Goal: Task Accomplishment & Management: Use online tool/utility

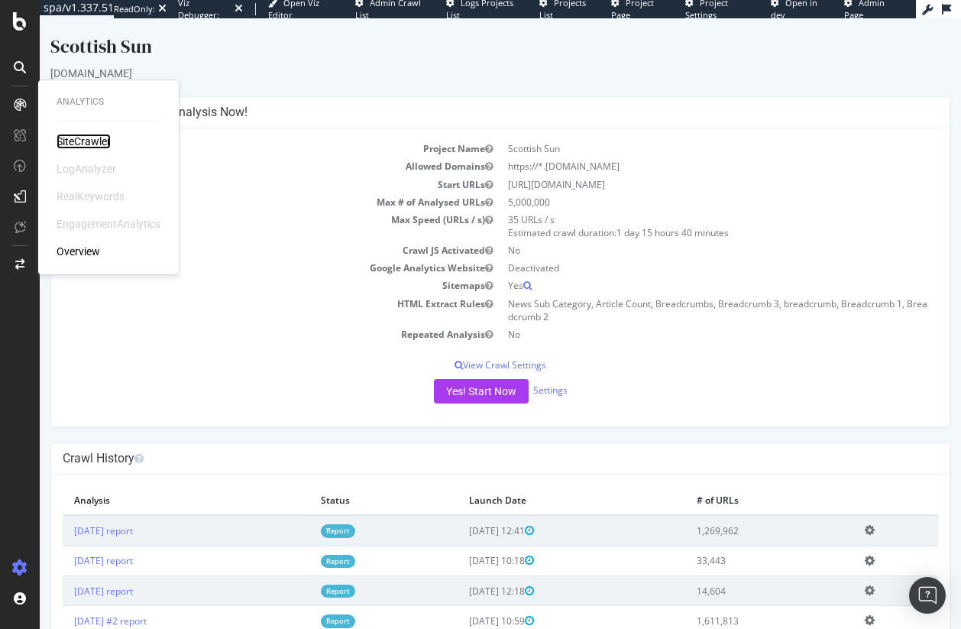
click at [70, 141] on div "SiteCrawler" at bounding box center [84, 141] width 54 height 15
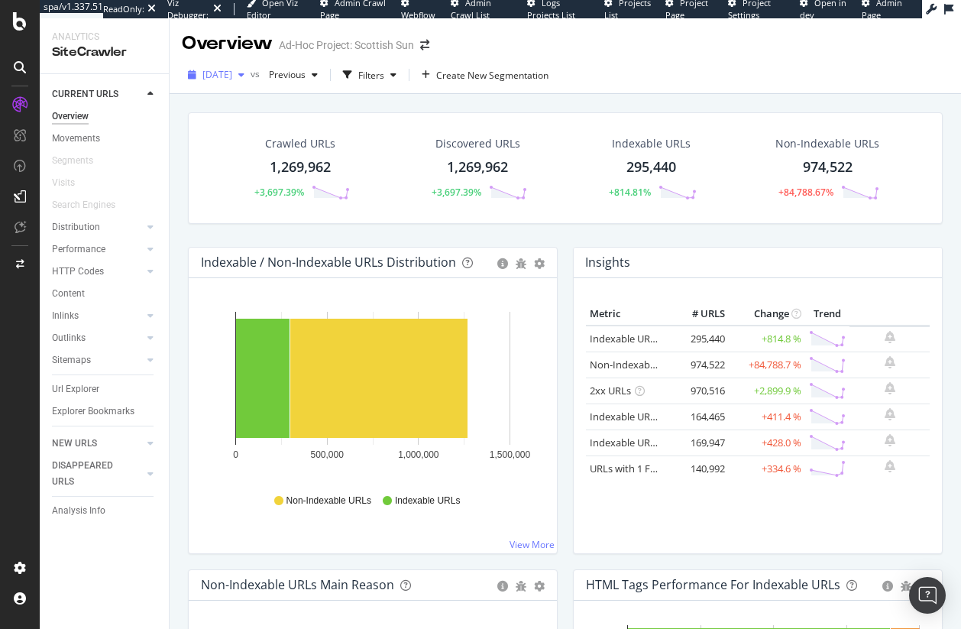
click at [251, 67] on div "[DATE]" at bounding box center [216, 74] width 69 height 23
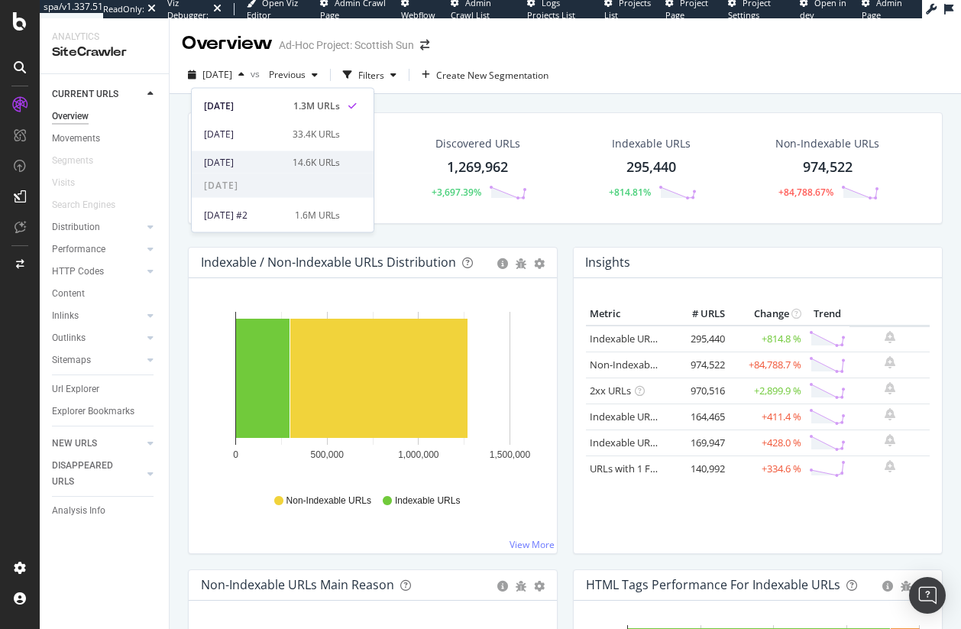
click at [300, 167] on div "14.6K URLs" at bounding box center [316, 162] width 47 height 14
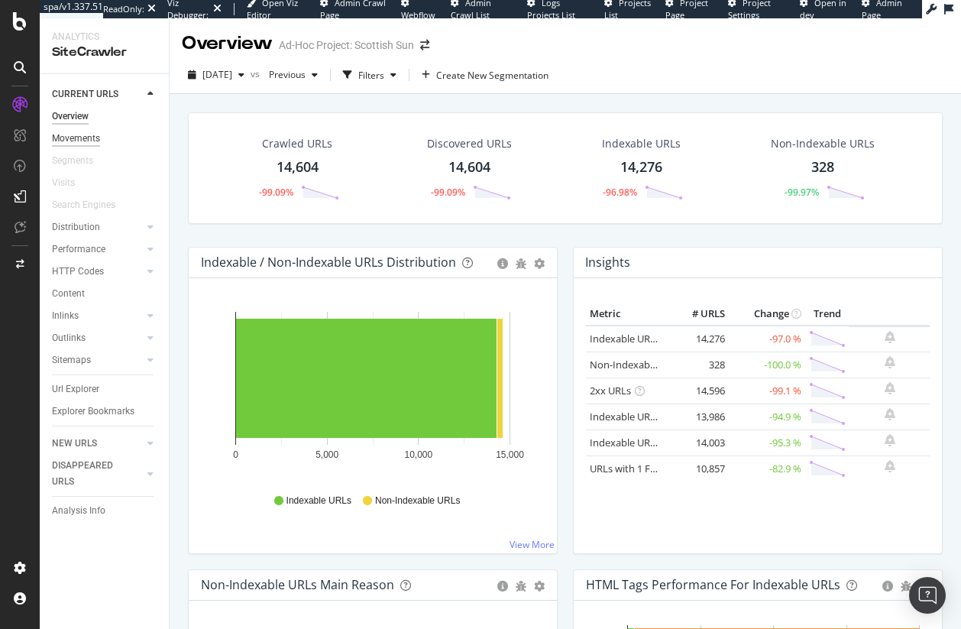
click at [85, 143] on div "Movements" at bounding box center [76, 139] width 48 height 16
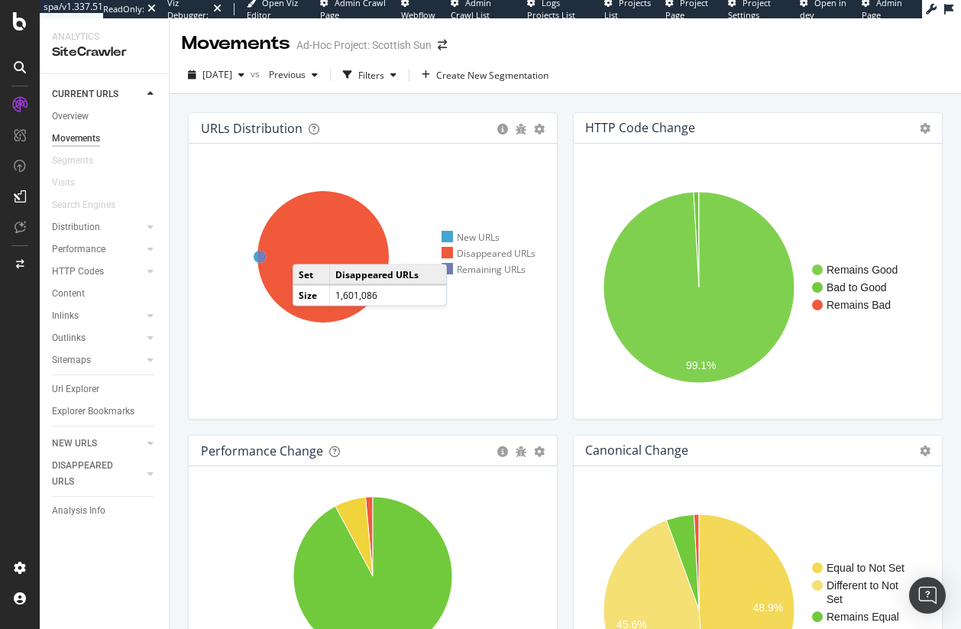
click at [308, 249] on icon at bounding box center [322, 256] width 131 height 131
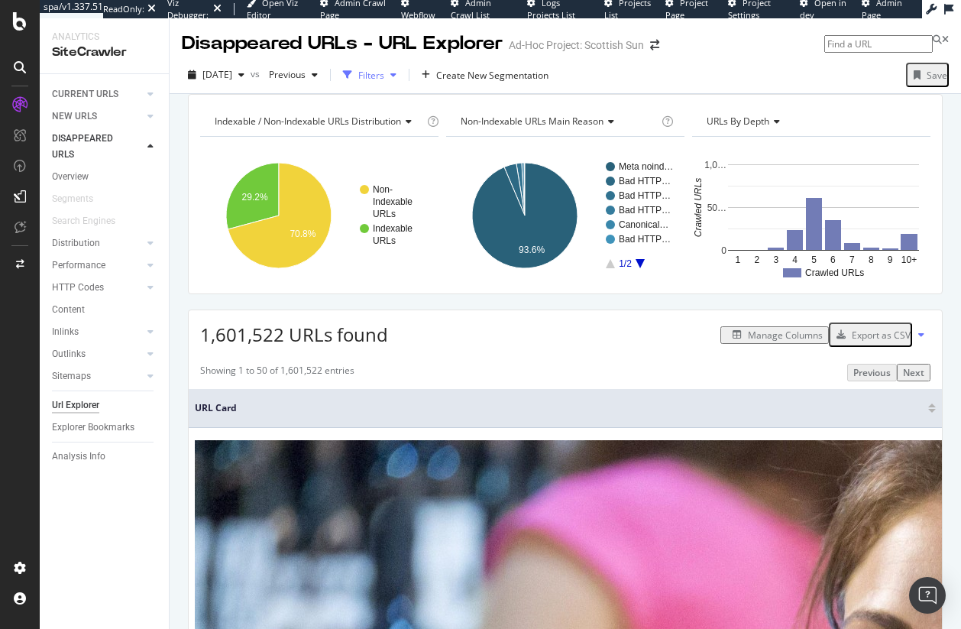
click at [384, 74] on div "Filters" at bounding box center [371, 75] width 26 height 13
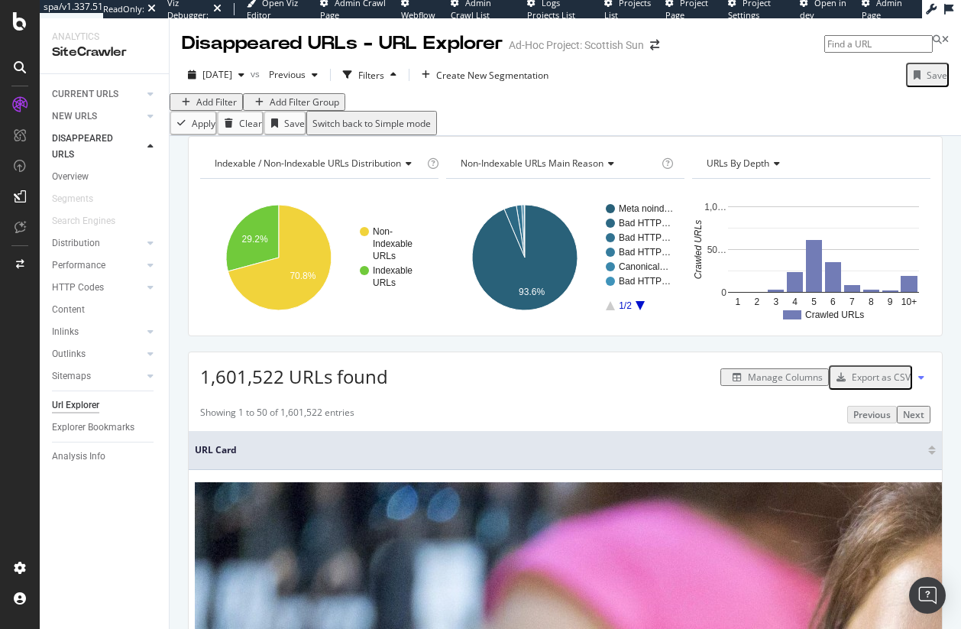
click at [237, 108] on div "Add Filter" at bounding box center [216, 102] width 40 height 13
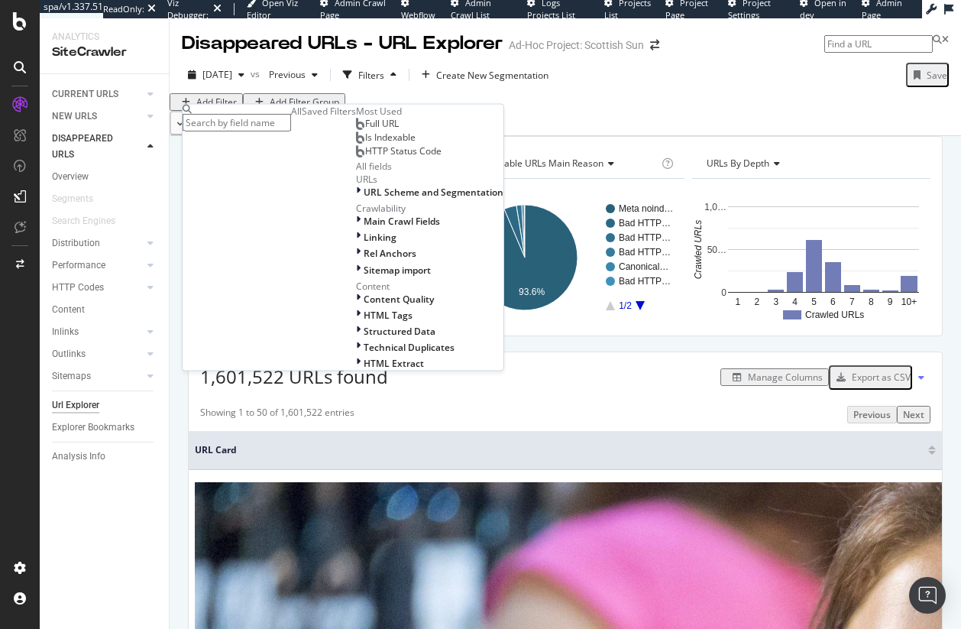
click at [365, 130] on span "Full URL" at bounding box center [382, 123] width 34 height 13
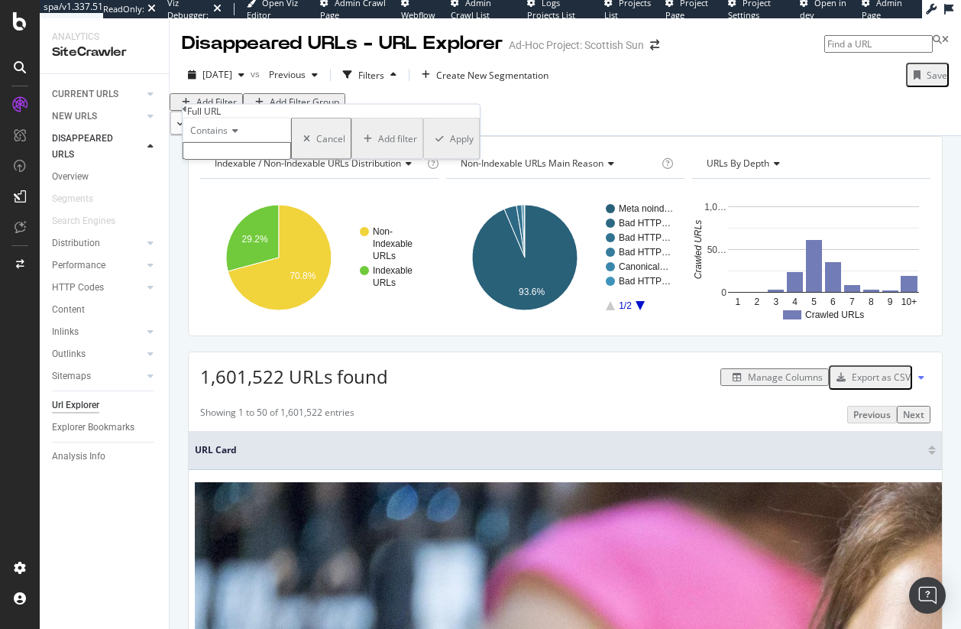
click at [245, 160] on input "text" at bounding box center [237, 151] width 108 height 18
type input "/money/"
click at [450, 150] on div "Apply" at bounding box center [462, 143] width 24 height 13
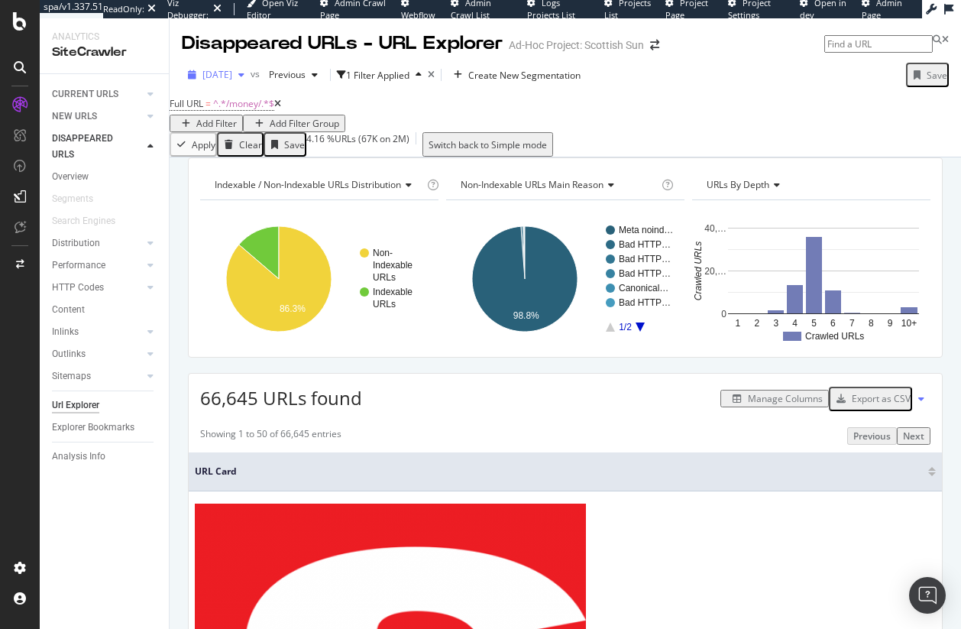
click at [251, 83] on div "2025 Sep. 16th" at bounding box center [216, 74] width 69 height 23
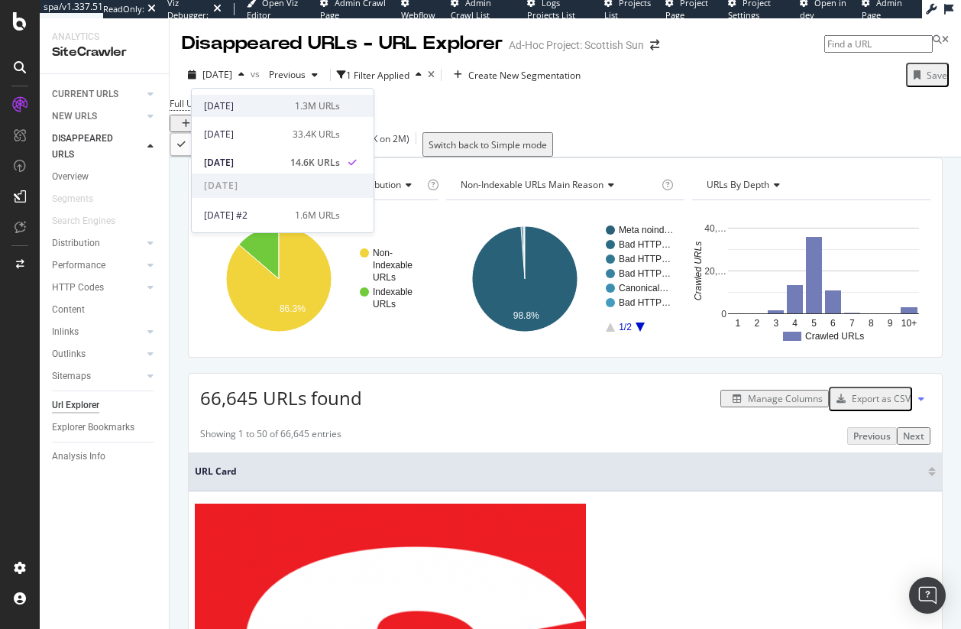
click at [266, 103] on div "2025 Sep. 26th" at bounding box center [245, 106] width 82 height 14
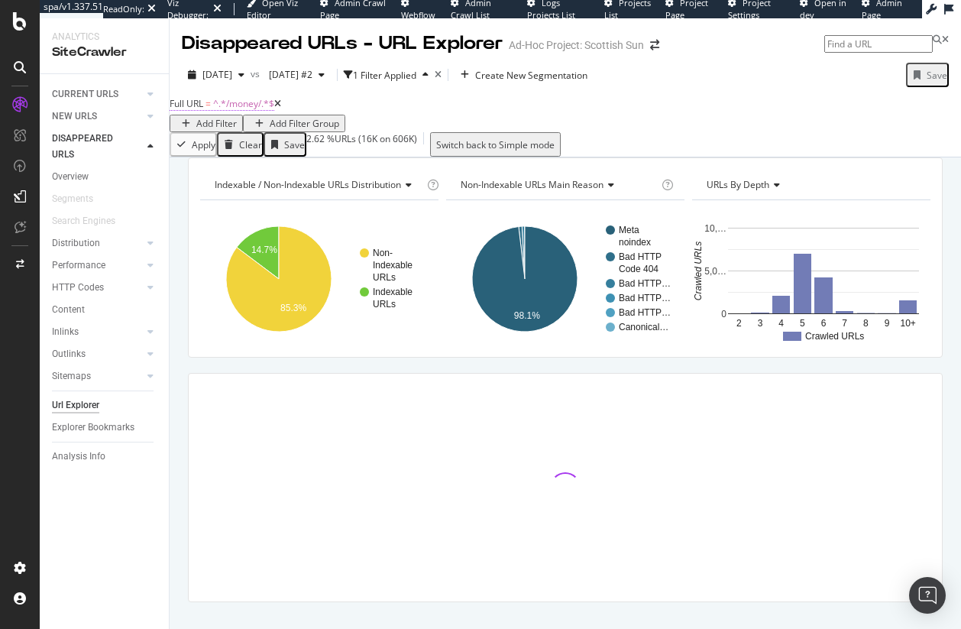
click at [247, 110] on span "^.*/money/.*$" at bounding box center [243, 103] width 61 height 13
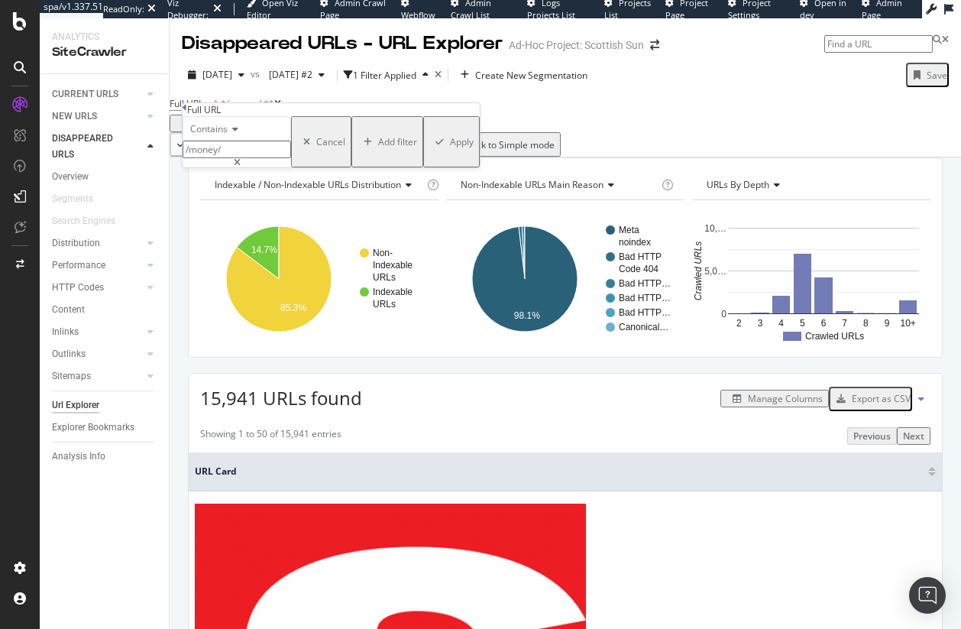
click at [261, 158] on input "/money/" at bounding box center [237, 150] width 108 height 18
paste input "https://www.thescottishsun.co.uk/money/news-money/page/1100"
type input "https://www.thescottishsun.co.uk/money/news-money/page/1100/"
click at [376, 197] on div "Indexable / Non-Indexable URLs distribution" at bounding box center [318, 185] width 212 height 24
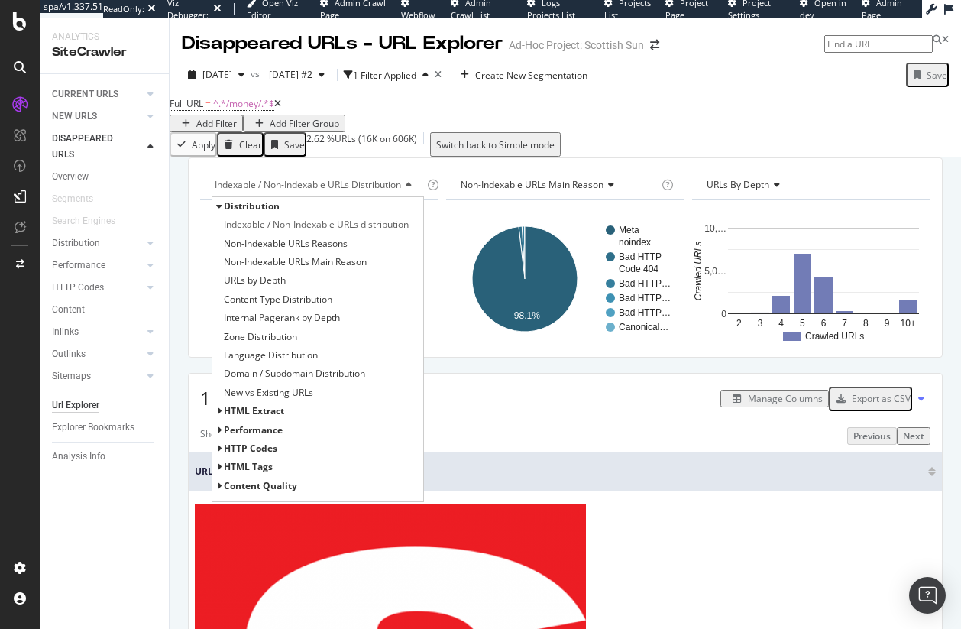
click at [270, 131] on div "Full URL = ^.*/money/.*$ Add Filter Add Filter Group" at bounding box center [566, 112] width 792 height 39
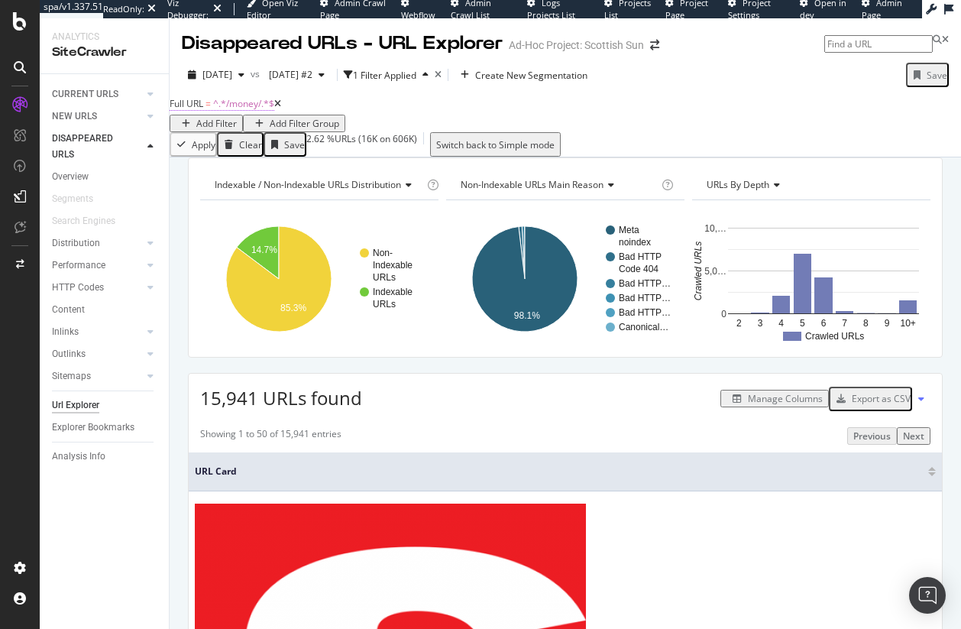
click at [270, 110] on span "^.*/money/.*$" at bounding box center [243, 103] width 61 height 13
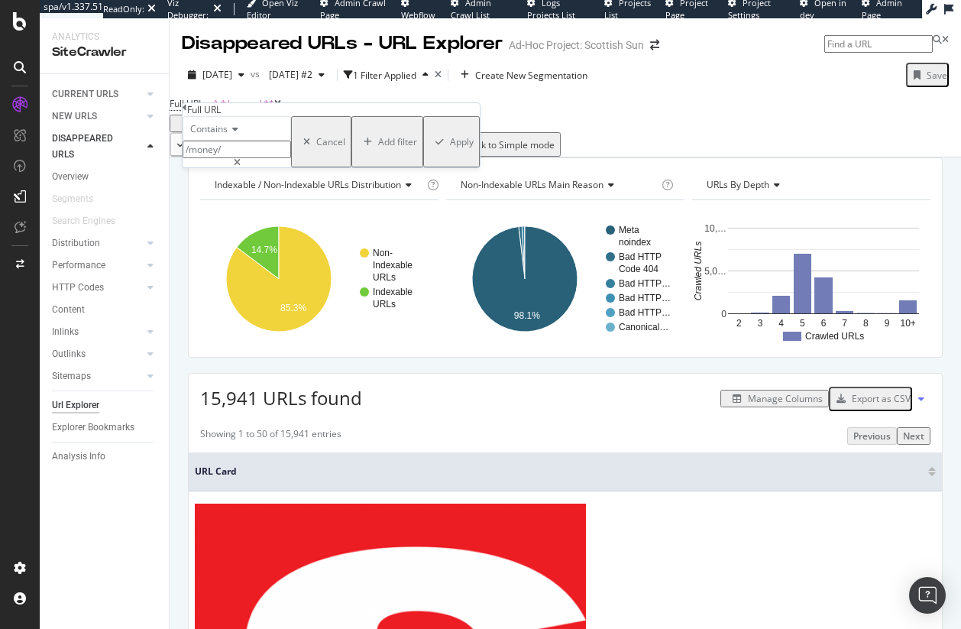
click at [270, 167] on div "Contains /money/ Cancel Add filter Apply" at bounding box center [331, 141] width 297 height 51
click at [270, 158] on input "/money/" at bounding box center [237, 150] width 108 height 18
paste input "https://www.thescottishsun.co.uk/money/news-money/page/1100"
type input "https://www.thescottishsun.co.uk/money/news-money/page/1100/"
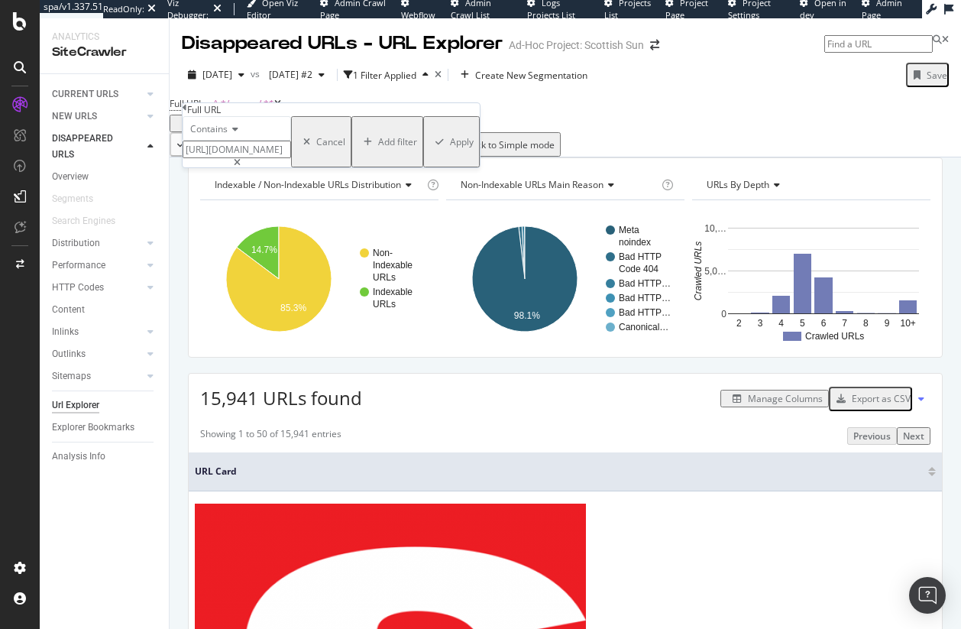
click at [450, 148] on div "Apply" at bounding box center [462, 141] width 24 height 13
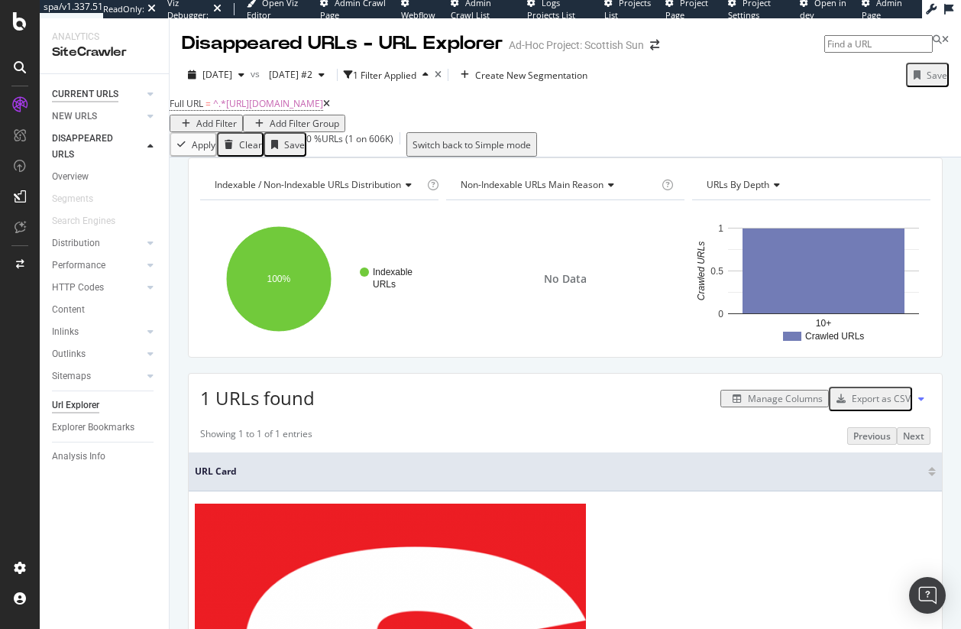
click at [66, 99] on div "CURRENT URLS" at bounding box center [85, 94] width 66 height 16
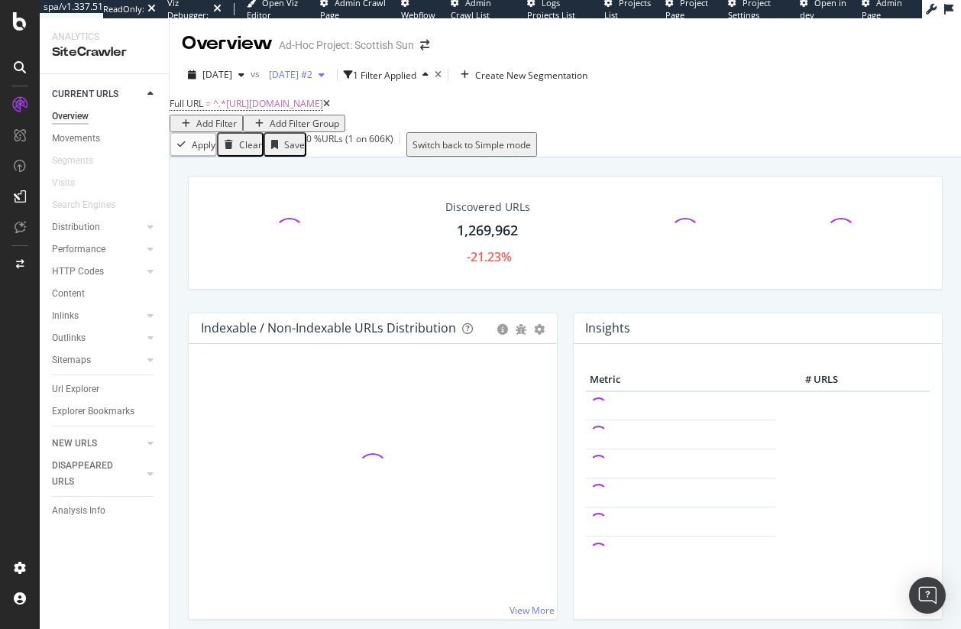
click at [331, 75] on div "button" at bounding box center [321, 74] width 18 height 9
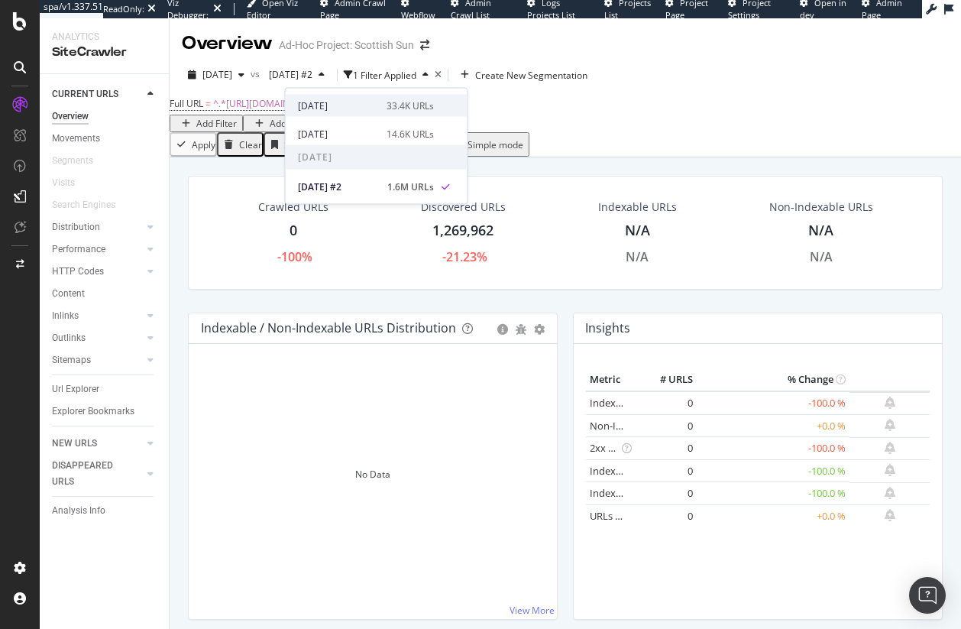
click at [353, 101] on div "2025 Sep. 24th" at bounding box center [337, 106] width 79 height 14
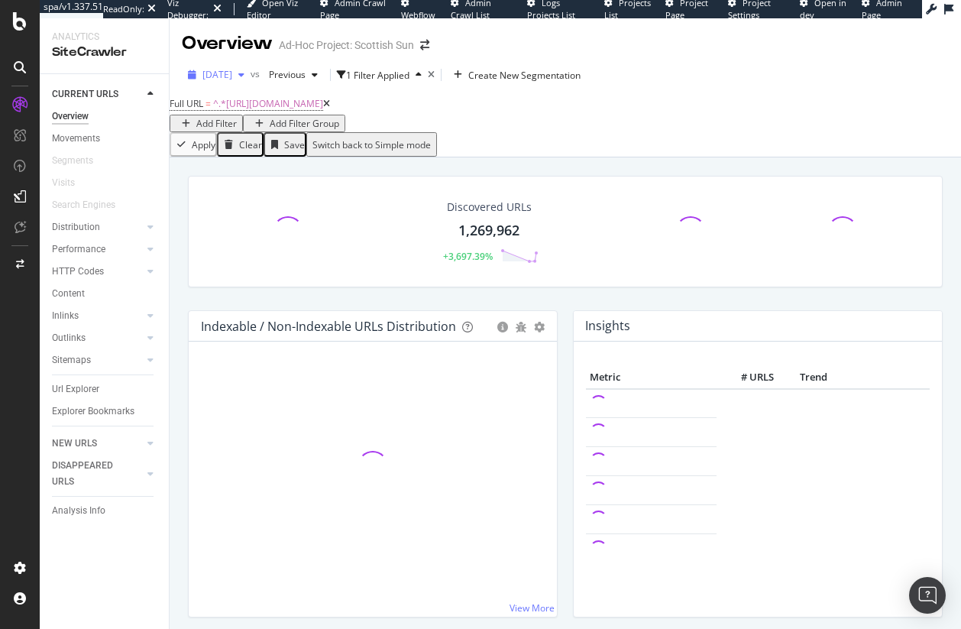
click at [232, 78] on span "2025 Sep. 26th" at bounding box center [217, 74] width 30 height 13
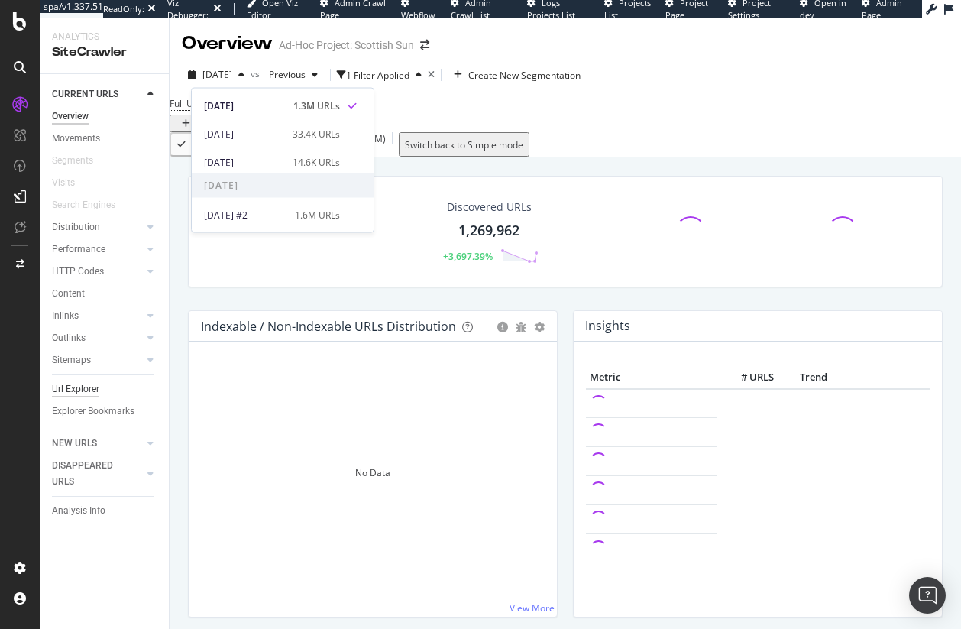
click at [85, 397] on div "Url Explorer" at bounding box center [75, 389] width 47 height 16
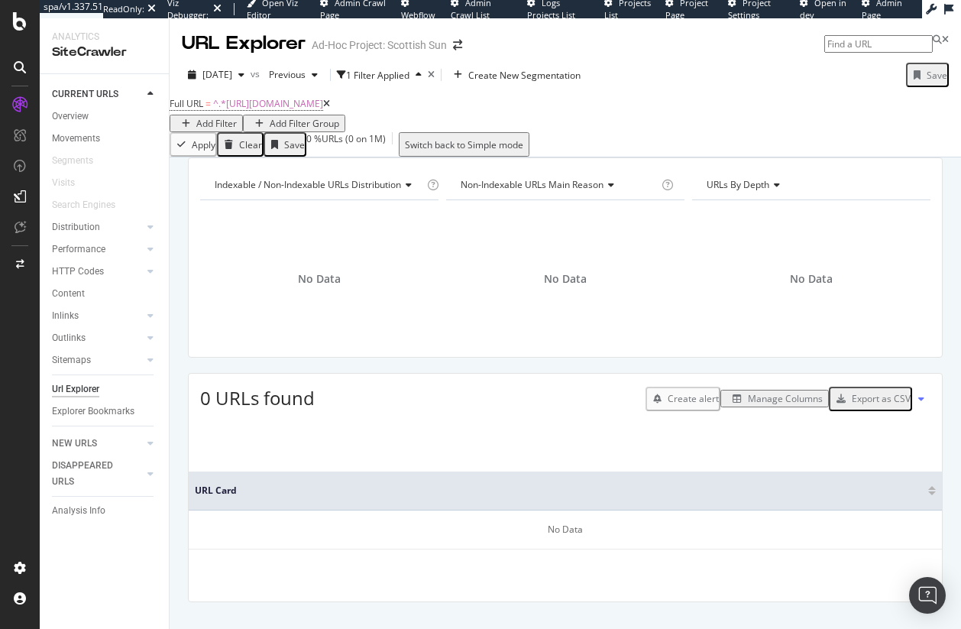
scroll to position [5, 0]
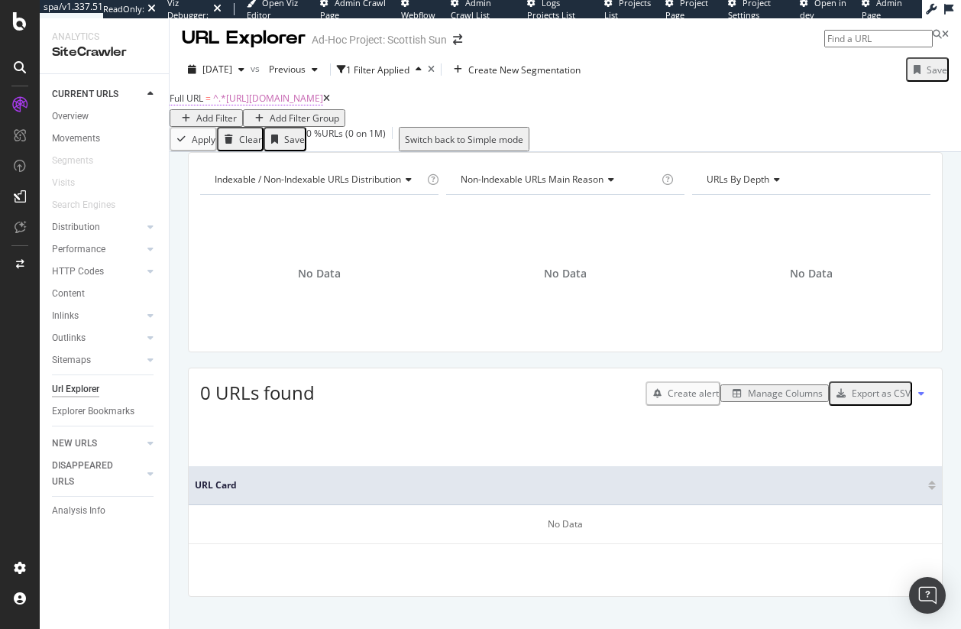
click at [322, 105] on span "^.*https://www.thescottishsun.co.uk/money/news-money/page/1100/.*$" at bounding box center [268, 98] width 110 height 13
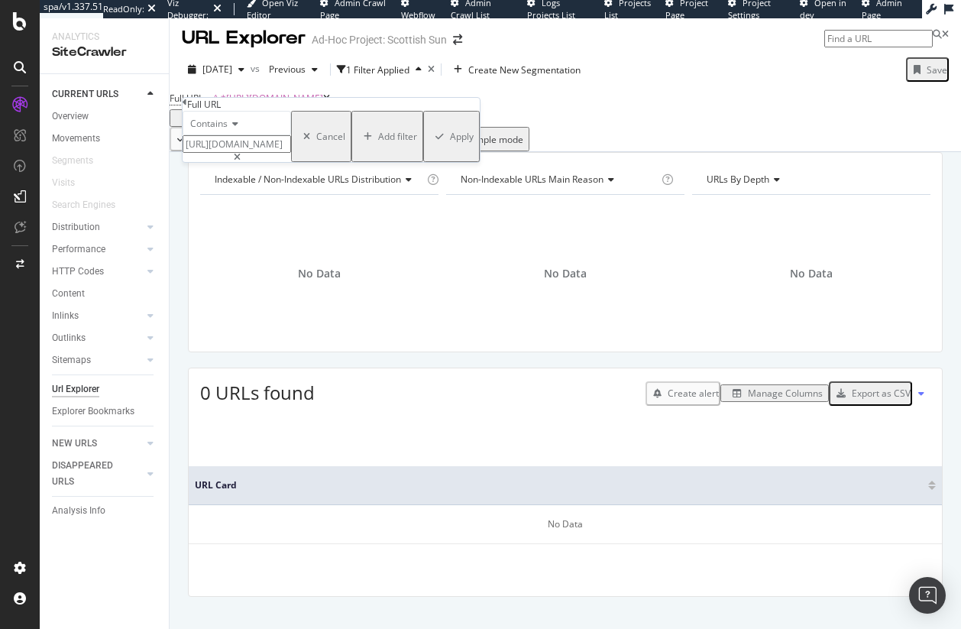
click at [245, 153] on input "https://www.thescottishsun.co.uk/money/news-money/page/1100/" at bounding box center [237, 144] width 108 height 18
type input "/money/"
click at [450, 143] on div "Apply" at bounding box center [462, 136] width 24 height 13
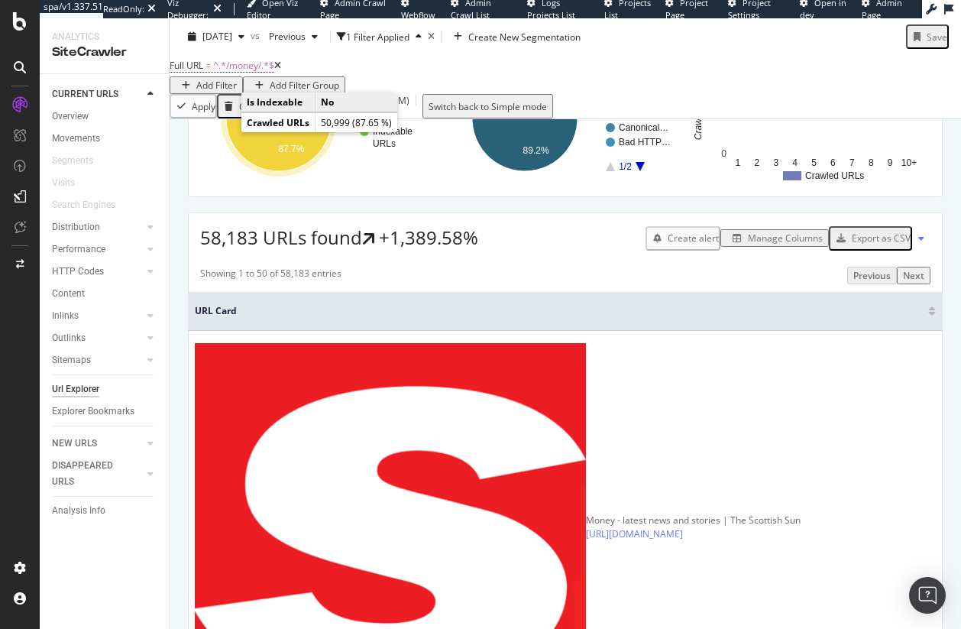
scroll to position [178, 0]
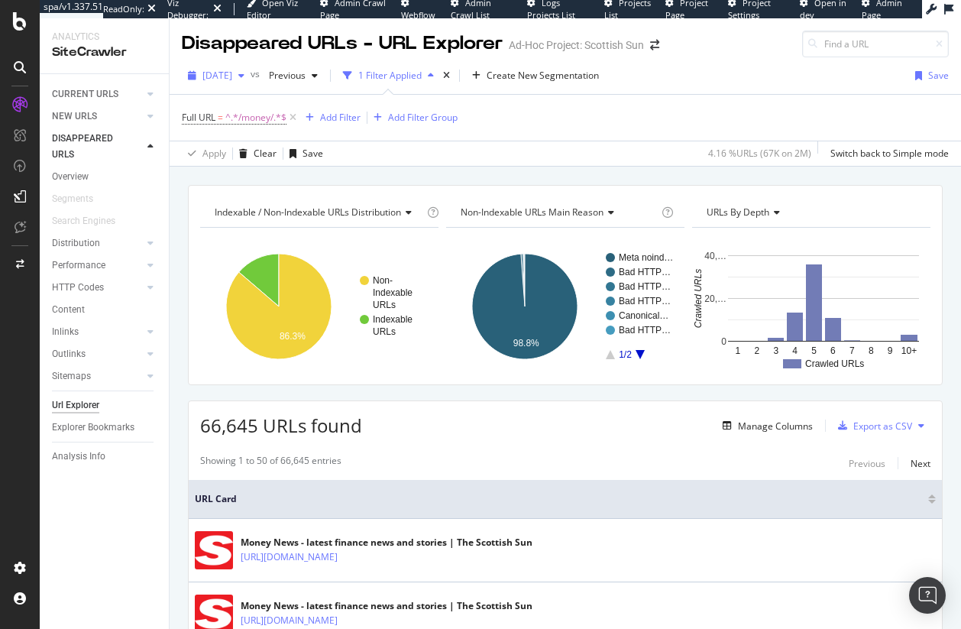
click at [232, 75] on span "[DATE]" at bounding box center [217, 75] width 30 height 13
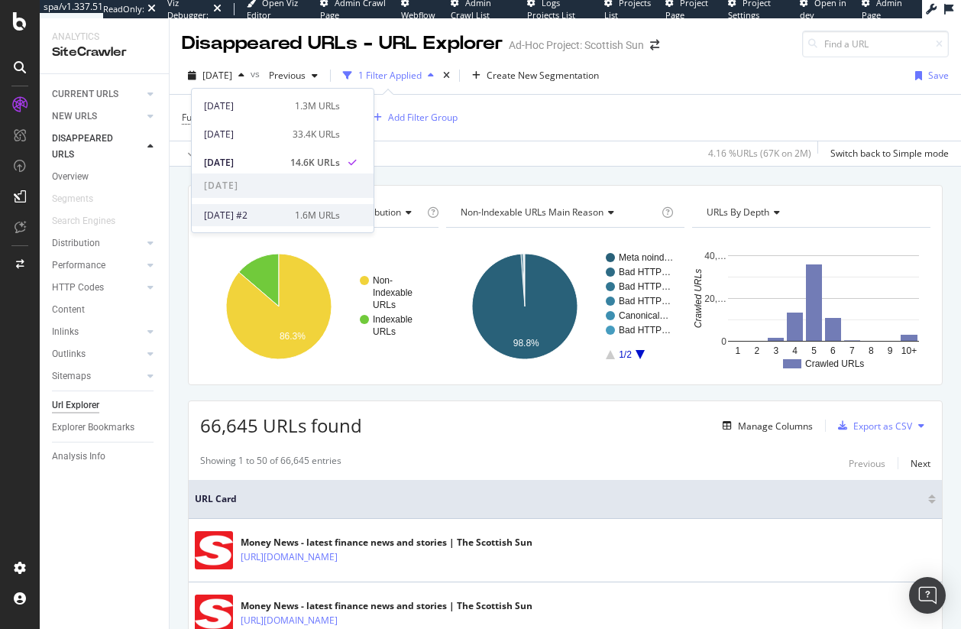
click at [248, 221] on div "[DATE] #2" at bounding box center [245, 216] width 82 height 14
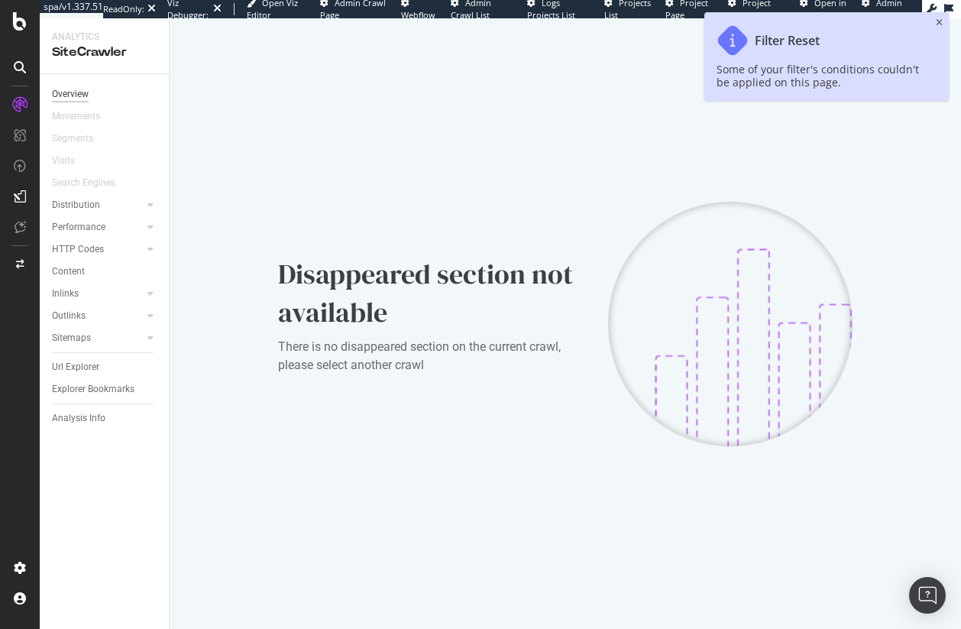
click at [79, 92] on div "Overview" at bounding box center [70, 94] width 37 height 16
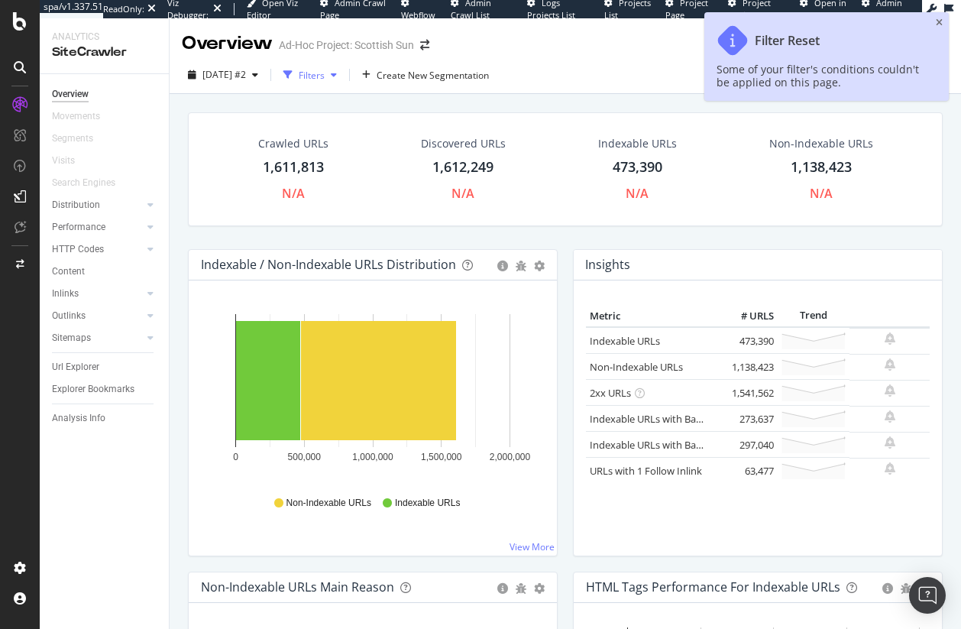
click at [325, 73] on div "Filters" at bounding box center [312, 75] width 26 height 13
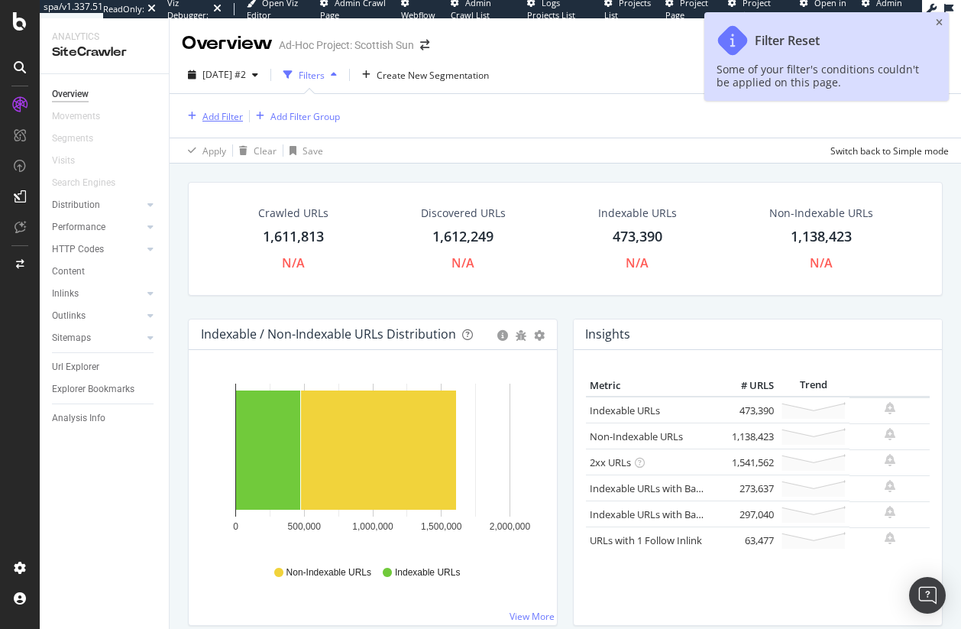
click at [211, 113] on div "Add Filter" at bounding box center [222, 116] width 40 height 13
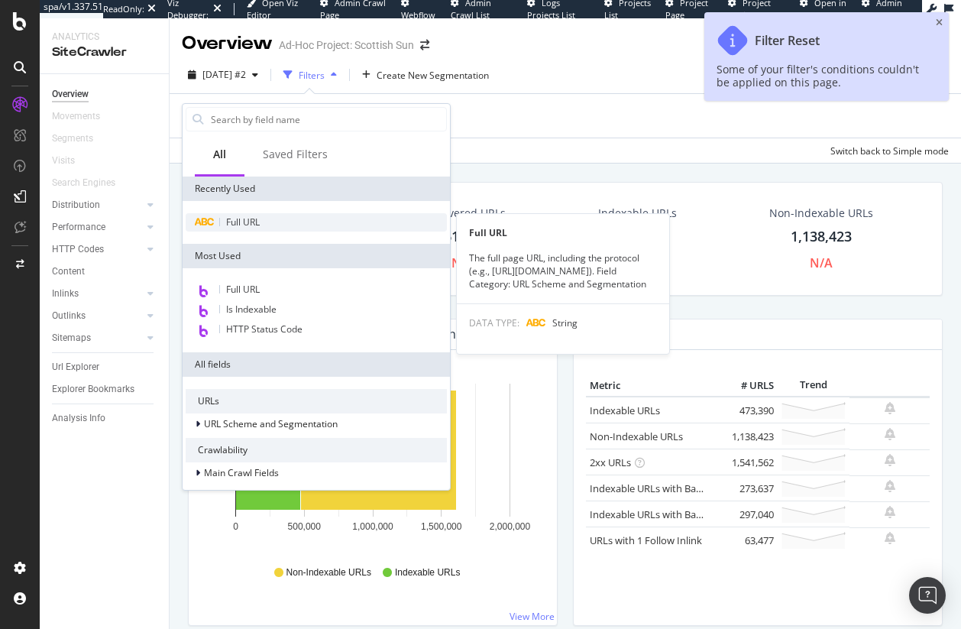
click at [255, 219] on span "Full URL" at bounding box center [243, 221] width 34 height 13
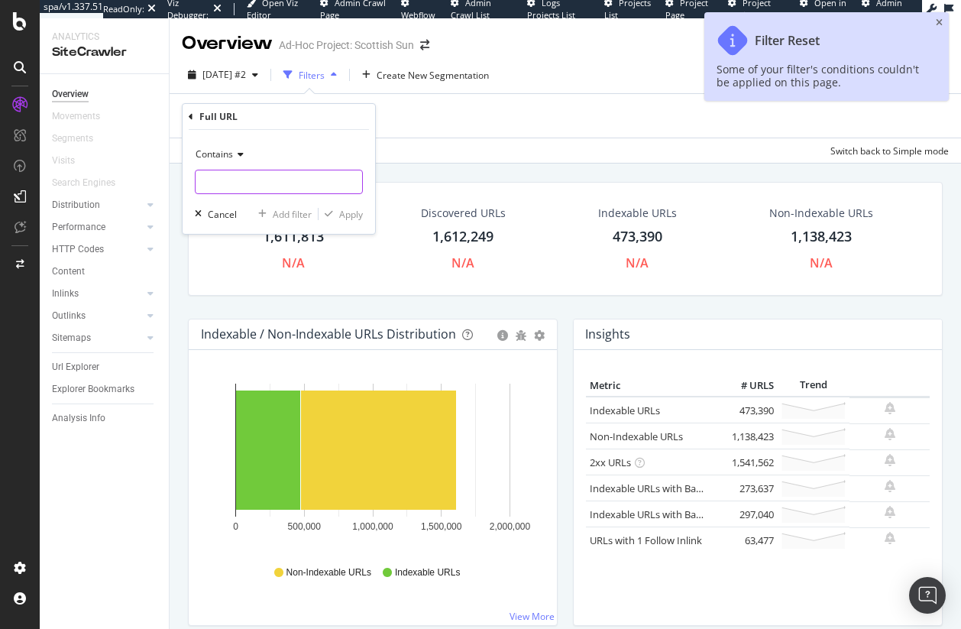
click at [222, 170] on input "text" at bounding box center [279, 182] width 167 height 24
click at [222, 158] on span "Contains" at bounding box center [214, 153] width 37 height 13
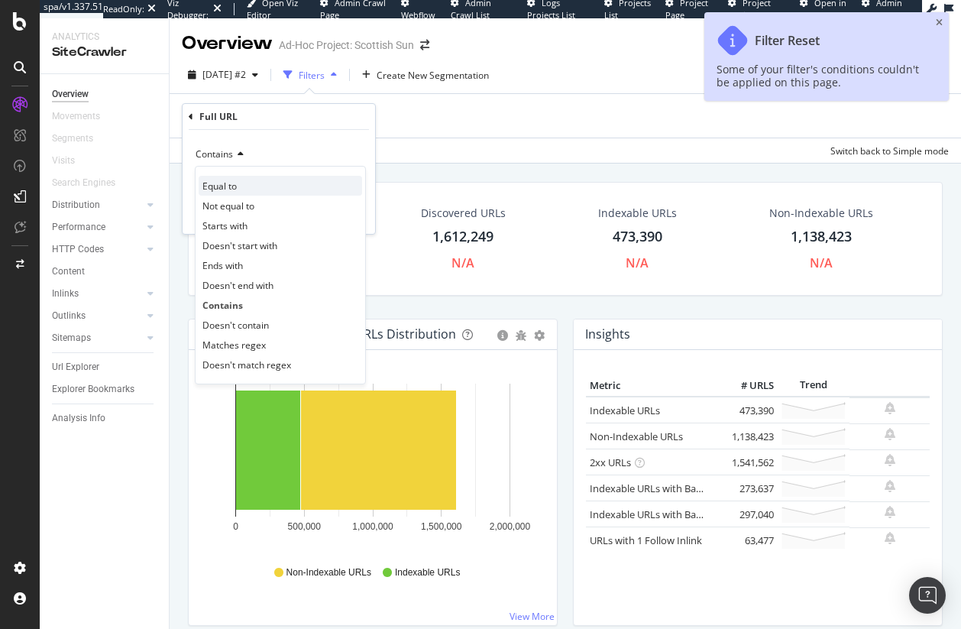
click at [250, 190] on div "Equal to" at bounding box center [280, 186] width 163 height 20
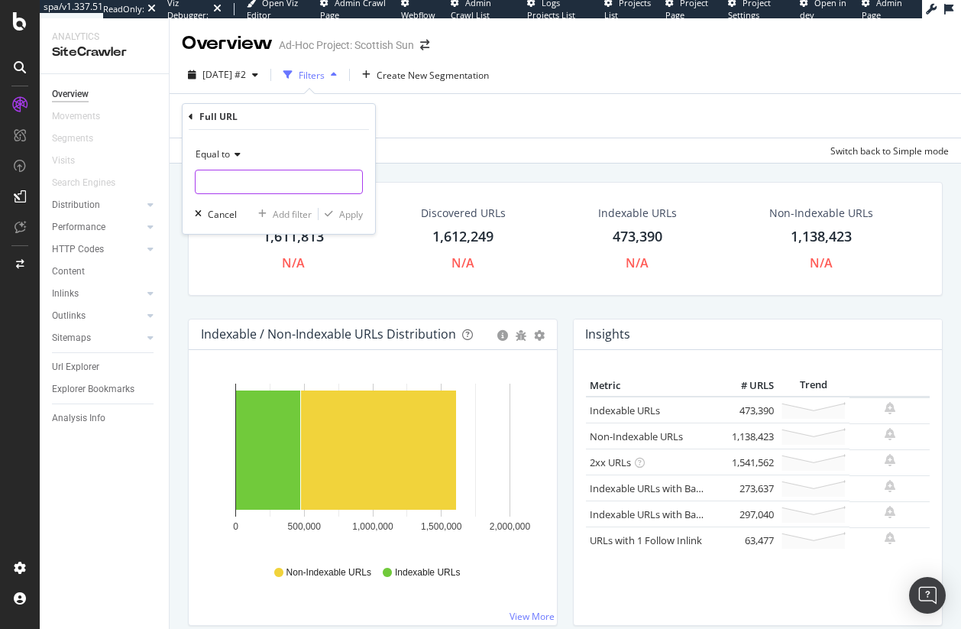
click at [250, 190] on input "text" at bounding box center [279, 182] width 167 height 24
paste input "https://www.thescottishsun.co.uk/money/news-money/page/1100/"
type input "https://www.thescottishsun.co.uk/money/news-money/page/1100/"
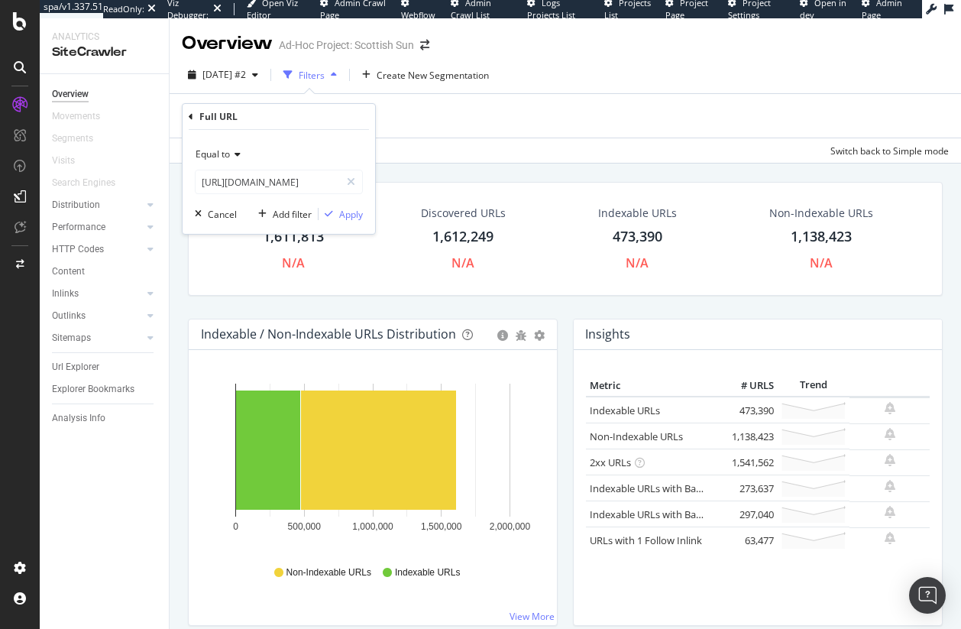
click at [361, 198] on div "Equal to https://www.thescottishsun.co.uk/money/news-money/page/1100/ Cancel Ad…" at bounding box center [279, 182] width 193 height 104
click at [349, 226] on div "Equal to https://www.thescottishsun.co.uk/money/news-money/page/1100/ Cancel Ad…" at bounding box center [279, 182] width 193 height 104
click at [349, 220] on div "Apply" at bounding box center [351, 214] width 24 height 13
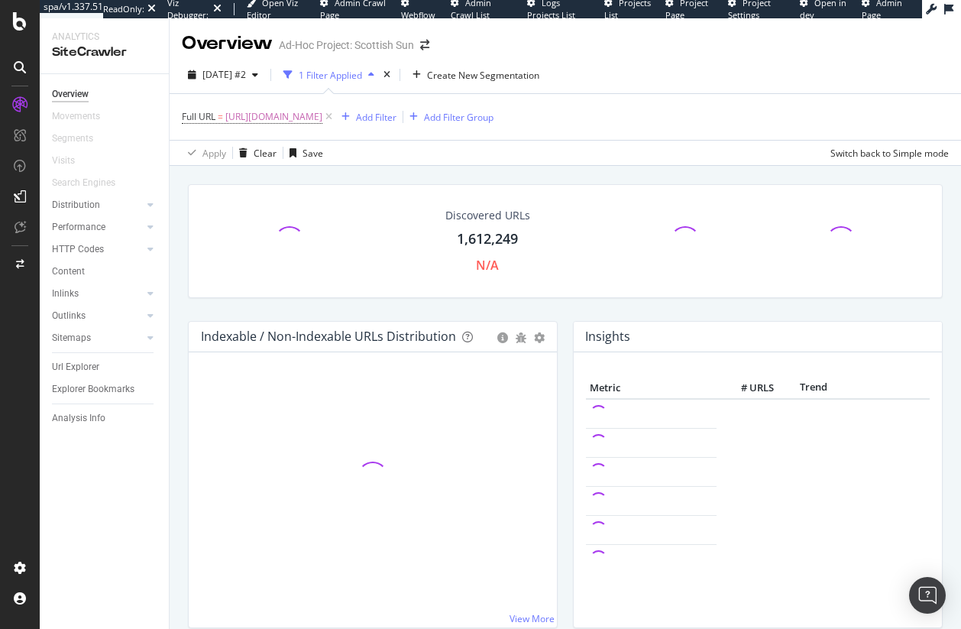
click at [63, 357] on div "Url Explorer" at bounding box center [110, 367] width 117 height 22
click at [63, 372] on div "Url Explorer" at bounding box center [75, 367] width 47 height 16
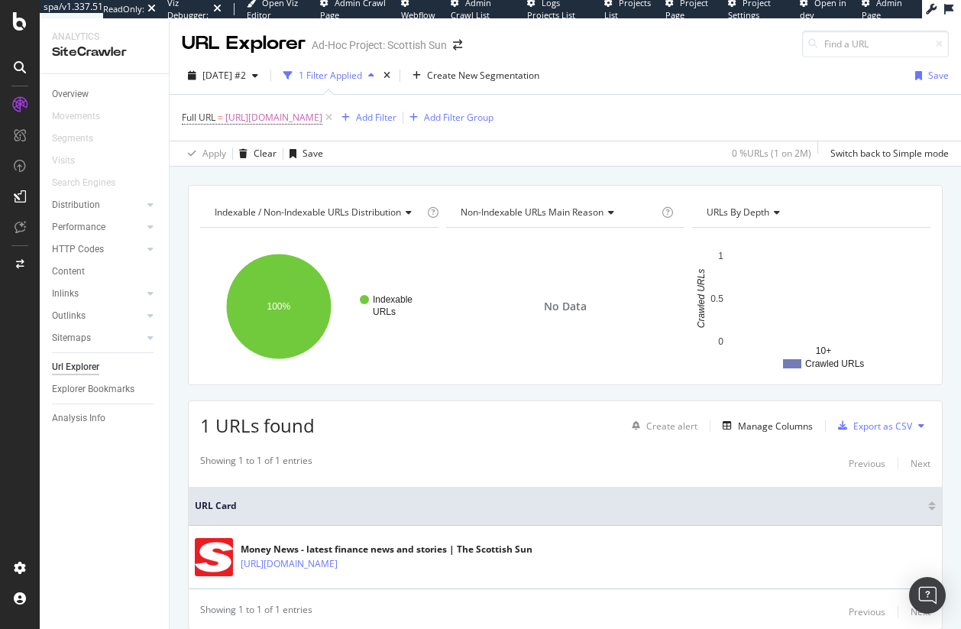
scroll to position [54, 0]
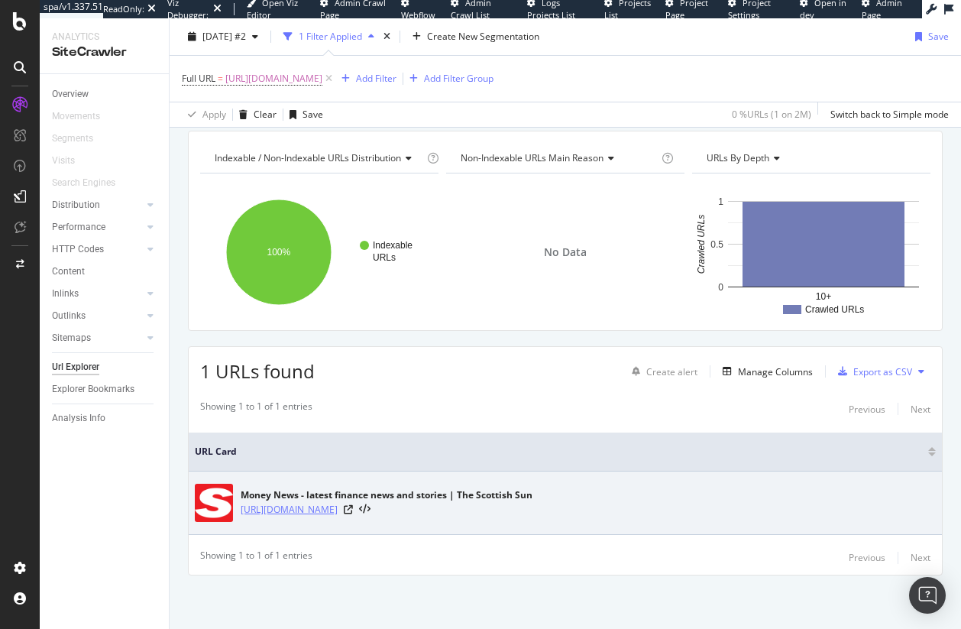
click at [338, 507] on link "https://www.thescottishsun.co.uk/money/news-money/page/1100/" at bounding box center [289, 509] width 97 height 15
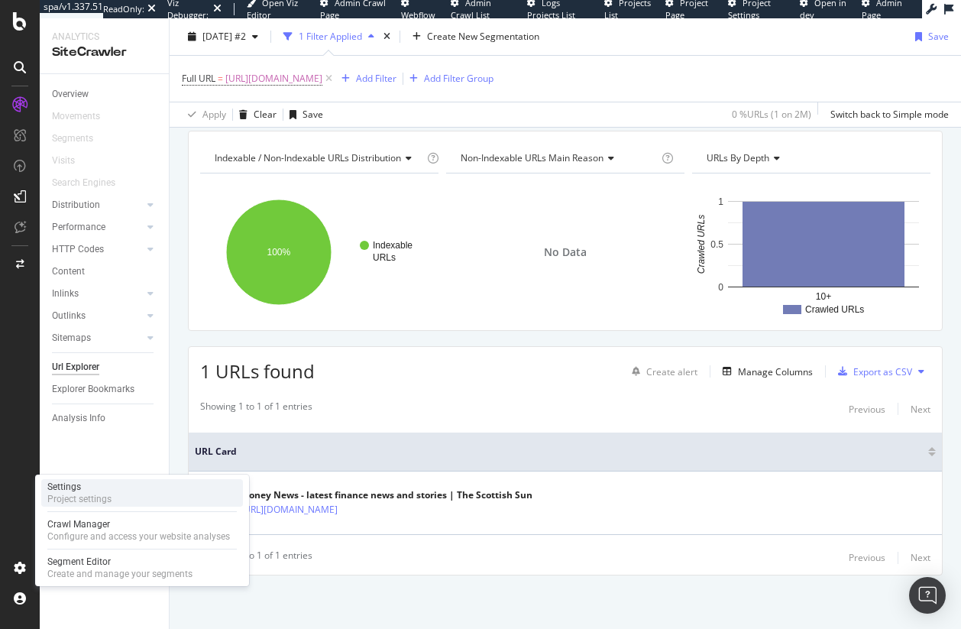
click at [71, 488] on div "Settings" at bounding box center [79, 487] width 64 height 12
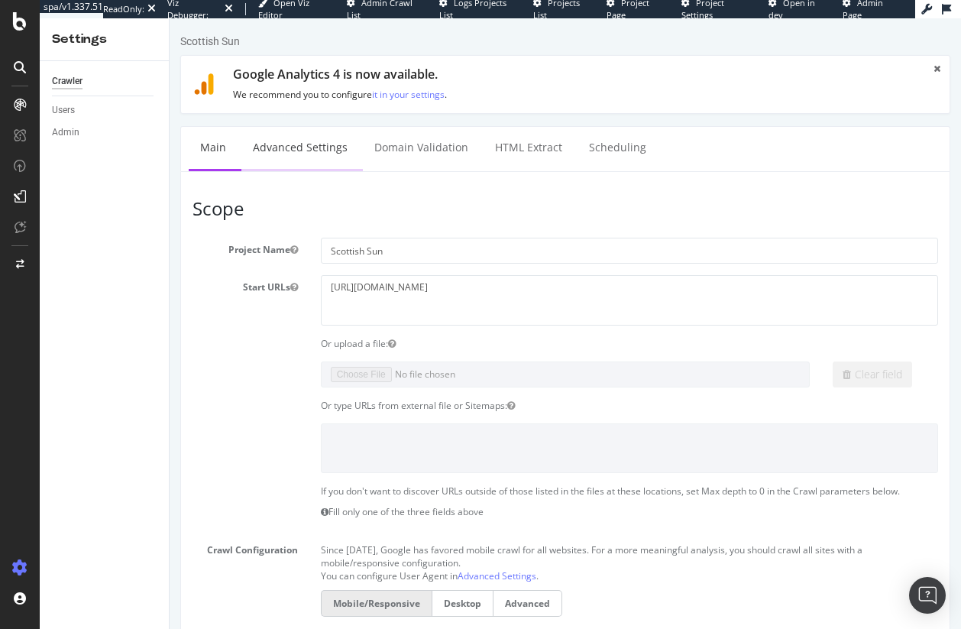
click at [334, 141] on link "Advanced Settings" at bounding box center [300, 148] width 118 height 42
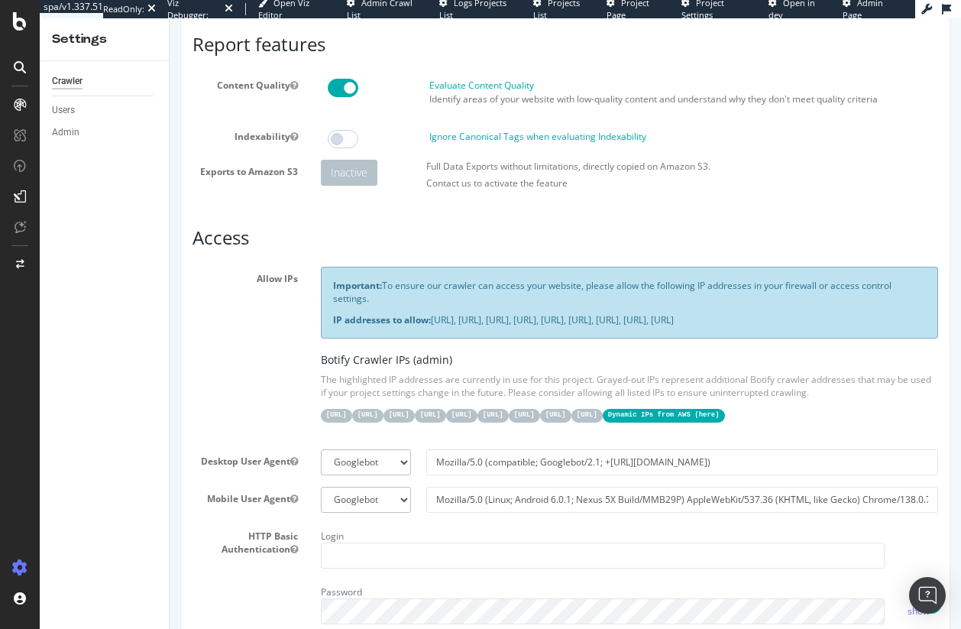
scroll to position [215, 0]
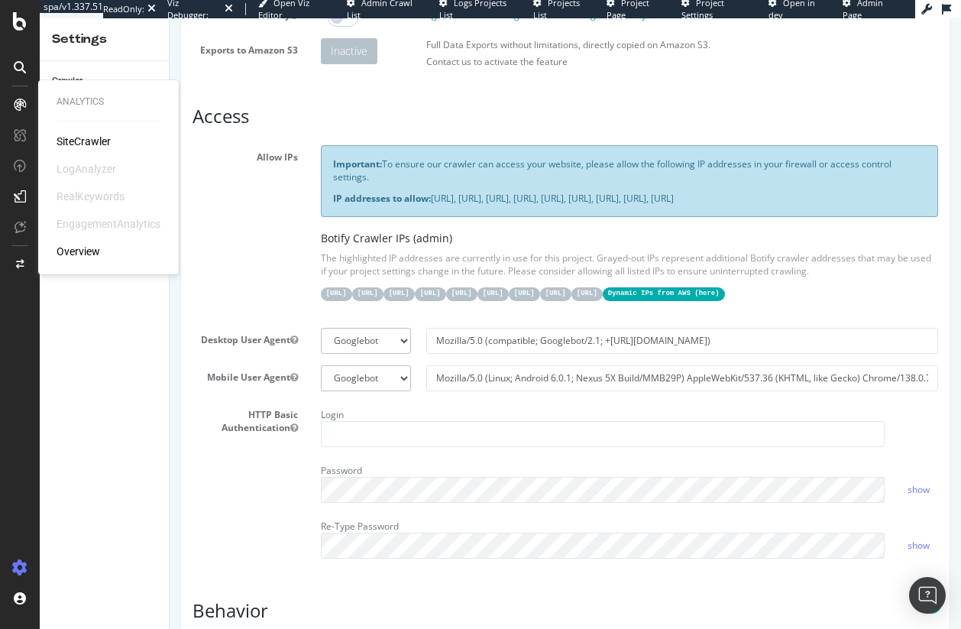
click at [76, 141] on div "SiteCrawler" at bounding box center [84, 141] width 54 height 15
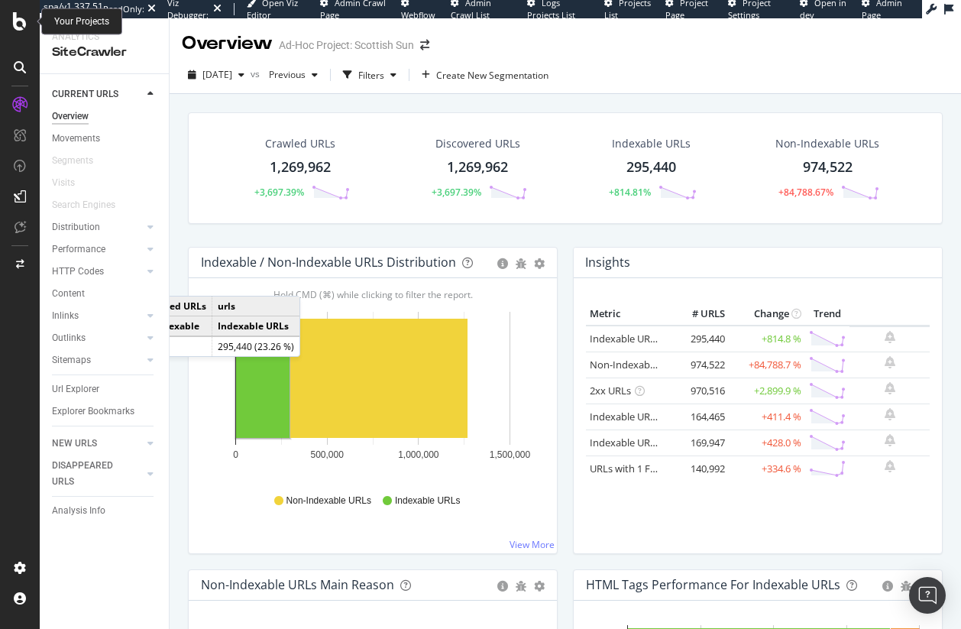
click at [21, 19] on icon at bounding box center [20, 21] width 14 height 18
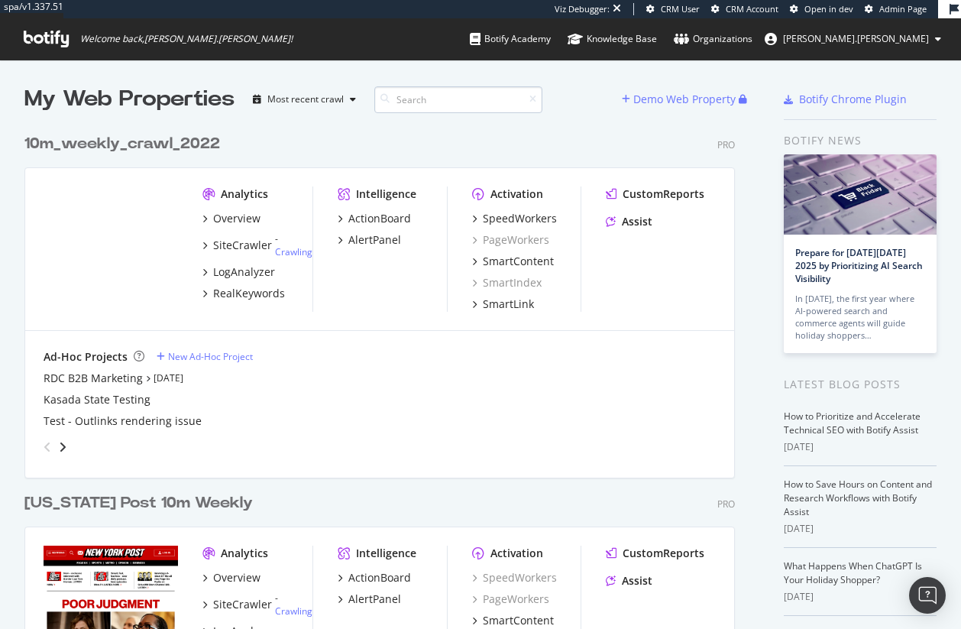
click at [416, 94] on input at bounding box center [458, 99] width 168 height 27
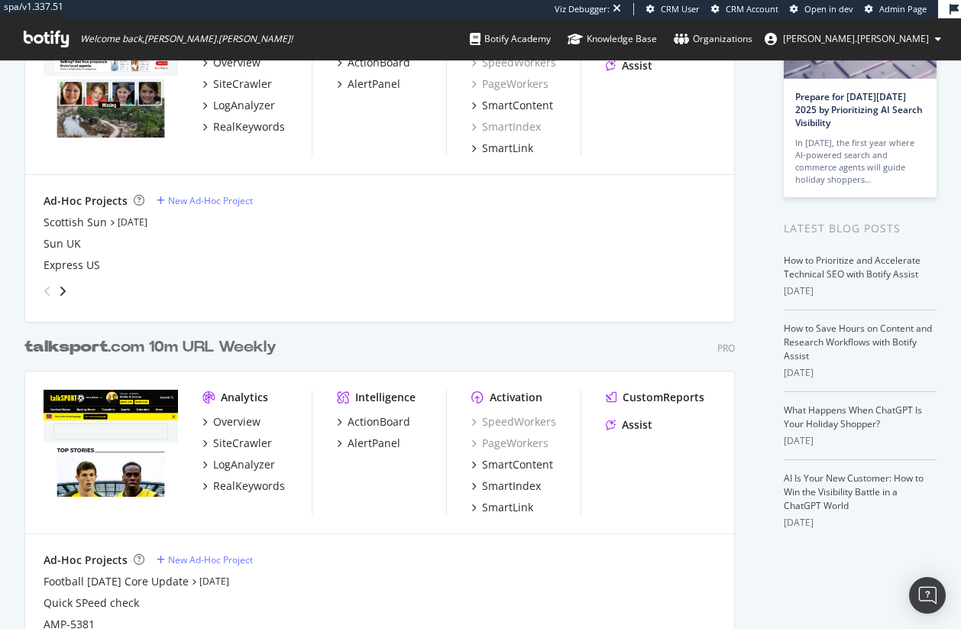
scroll to position [201, 0]
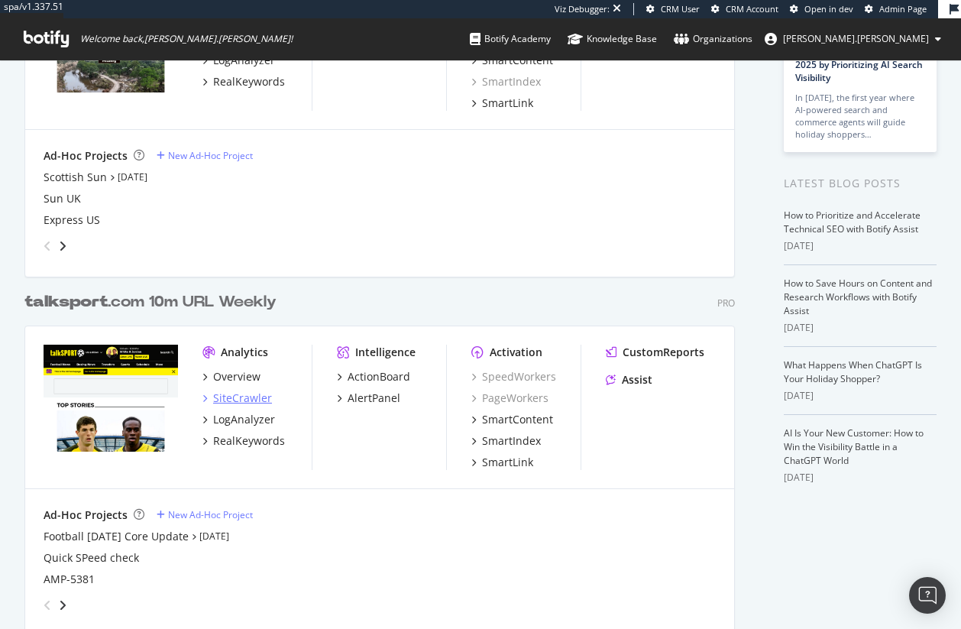
type input "talksport"
click at [228, 399] on div "SiteCrawler" at bounding box center [242, 397] width 59 height 15
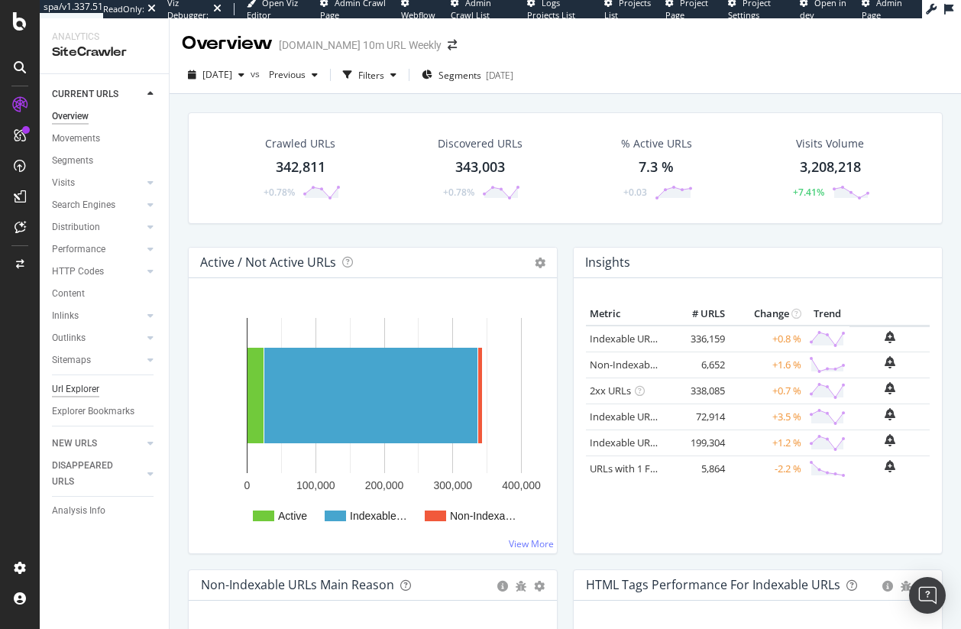
click at [66, 387] on div "Url Explorer" at bounding box center [75, 389] width 47 height 16
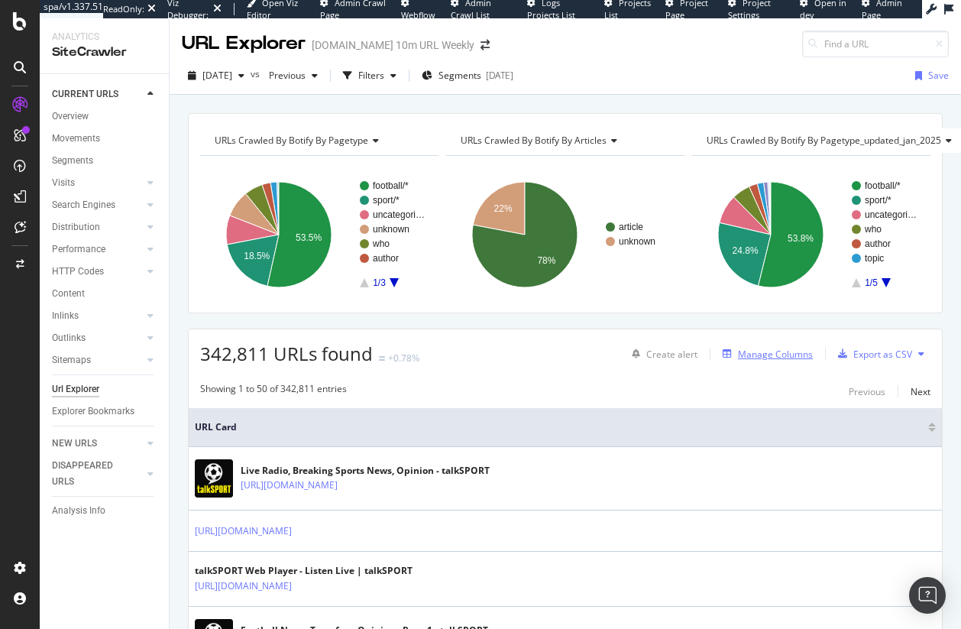
click at [761, 348] on div "Manage Columns" at bounding box center [775, 354] width 75 height 13
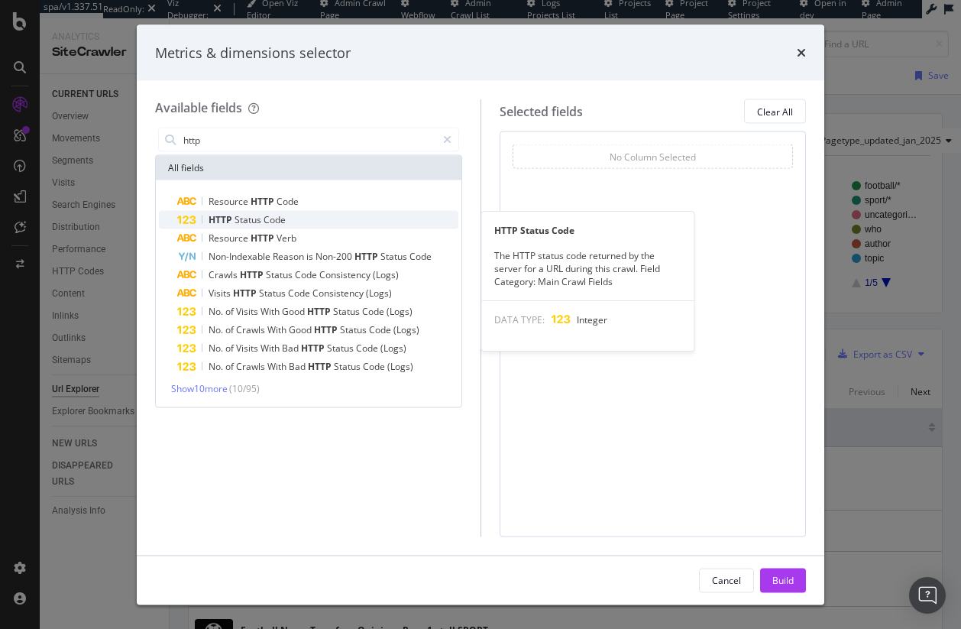
type input "http"
click at [419, 224] on div "HTTP Status Code" at bounding box center [317, 220] width 281 height 18
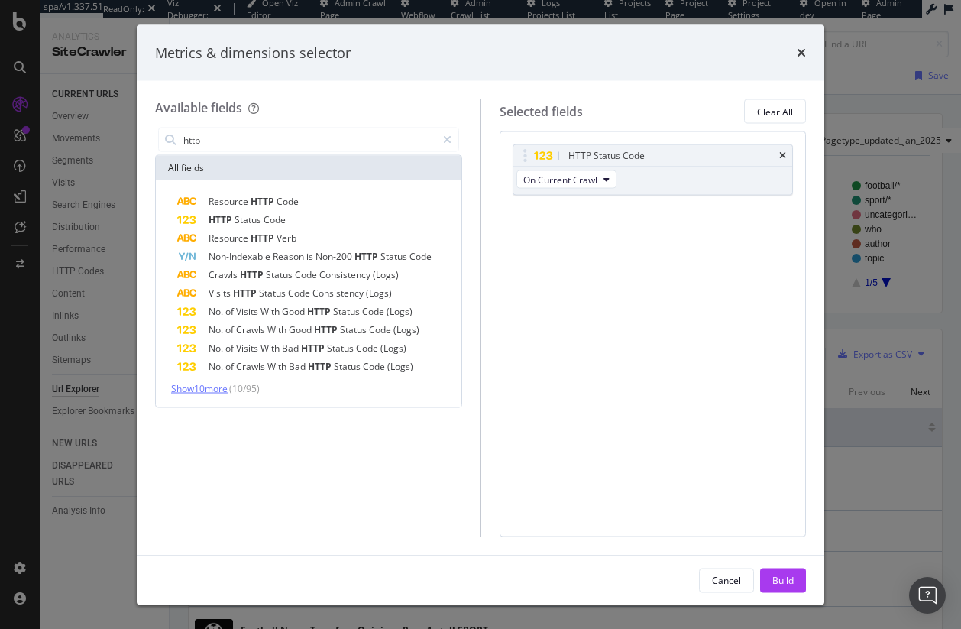
click at [190, 393] on span "Show 10 more" at bounding box center [199, 388] width 57 height 13
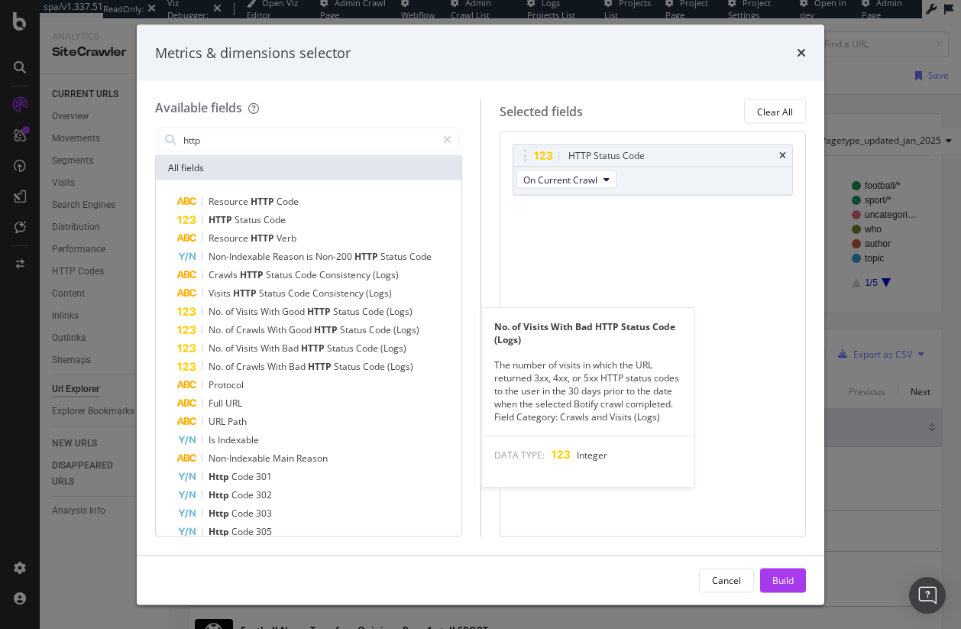
scroll to position [54, 0]
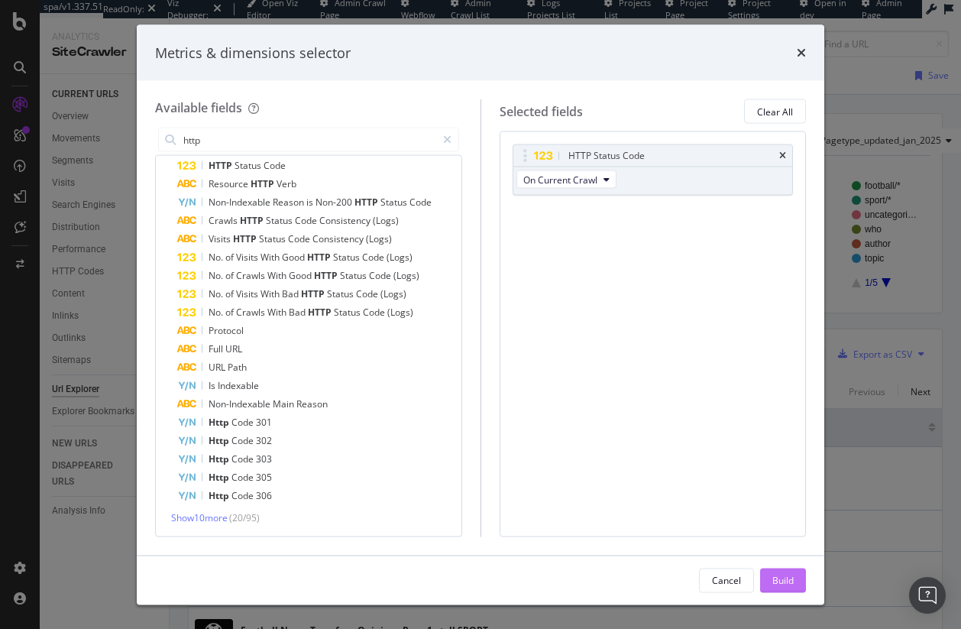
click at [781, 586] on div "Build" at bounding box center [782, 579] width 21 height 13
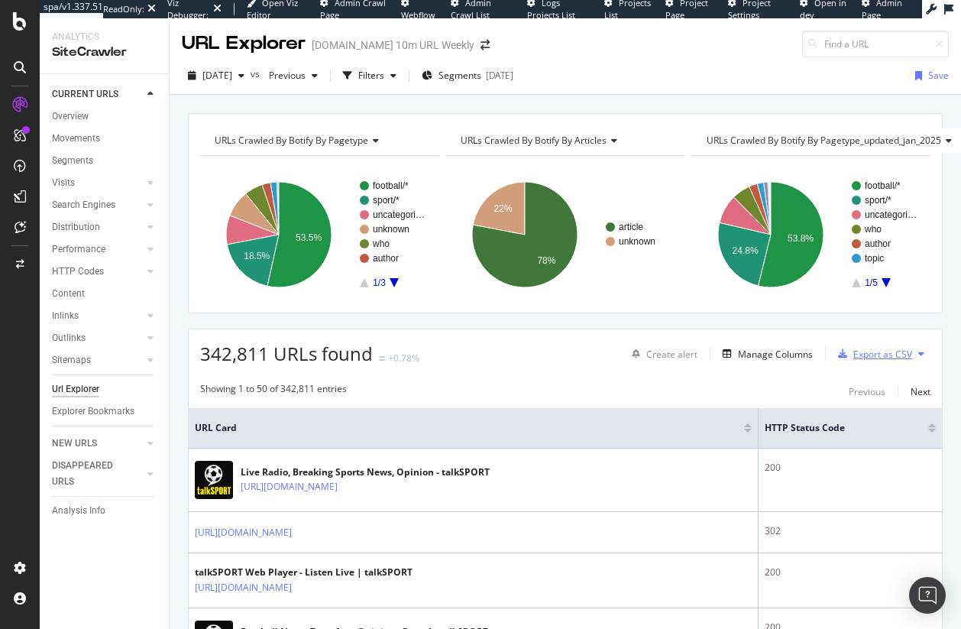
click at [875, 345] on div "Export as CSV" at bounding box center [872, 353] width 80 height 23
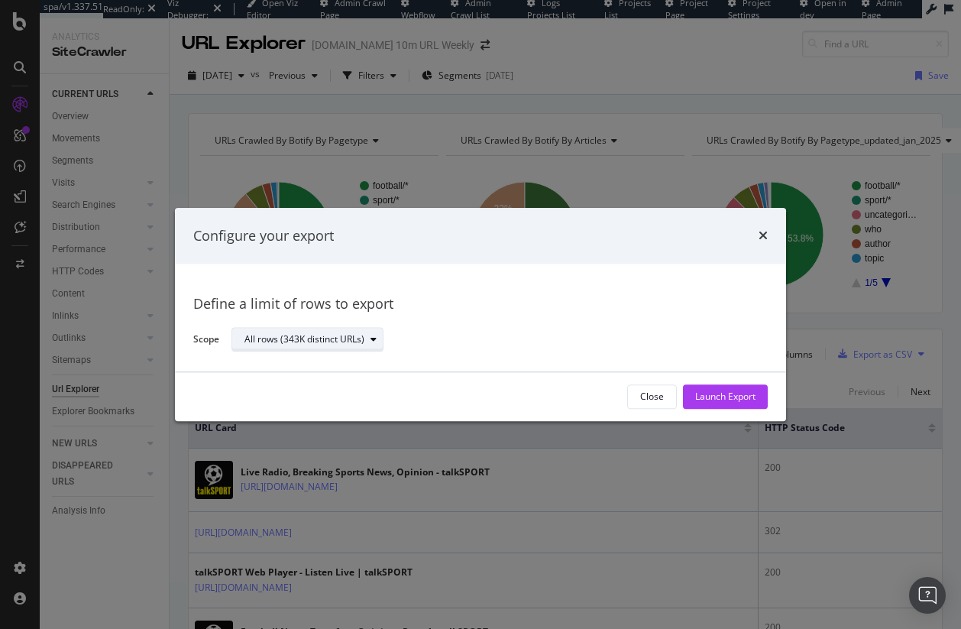
click at [347, 345] on div "All rows (343K distinct URLs)" at bounding box center [304, 339] width 120 height 9
click at [466, 311] on div "Define a limit of rows to export" at bounding box center [480, 305] width 575 height 20
click at [701, 397] on div "Launch Export" at bounding box center [725, 396] width 60 height 13
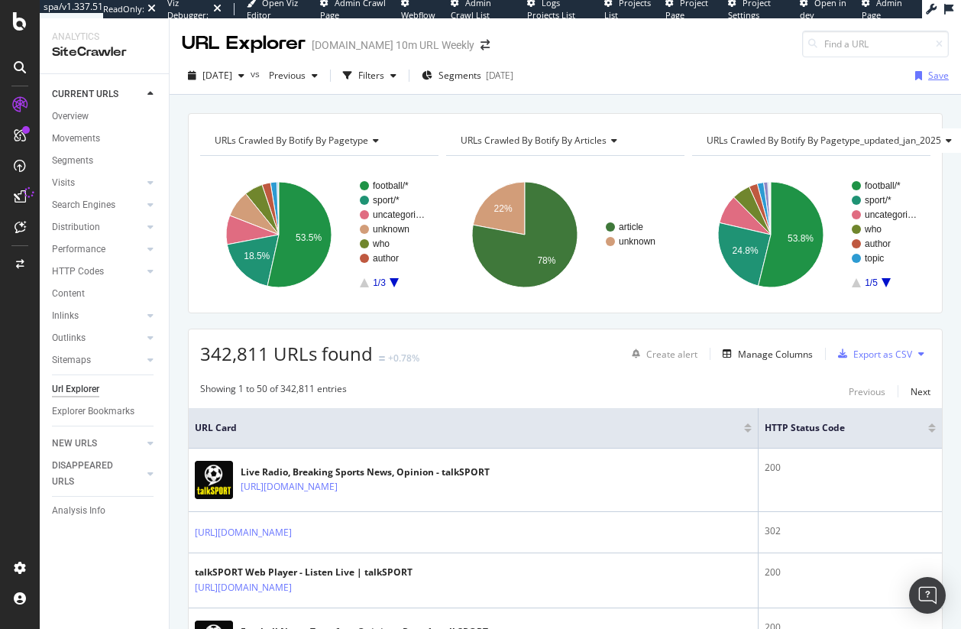
click at [933, 73] on div "Save" at bounding box center [938, 75] width 21 height 13
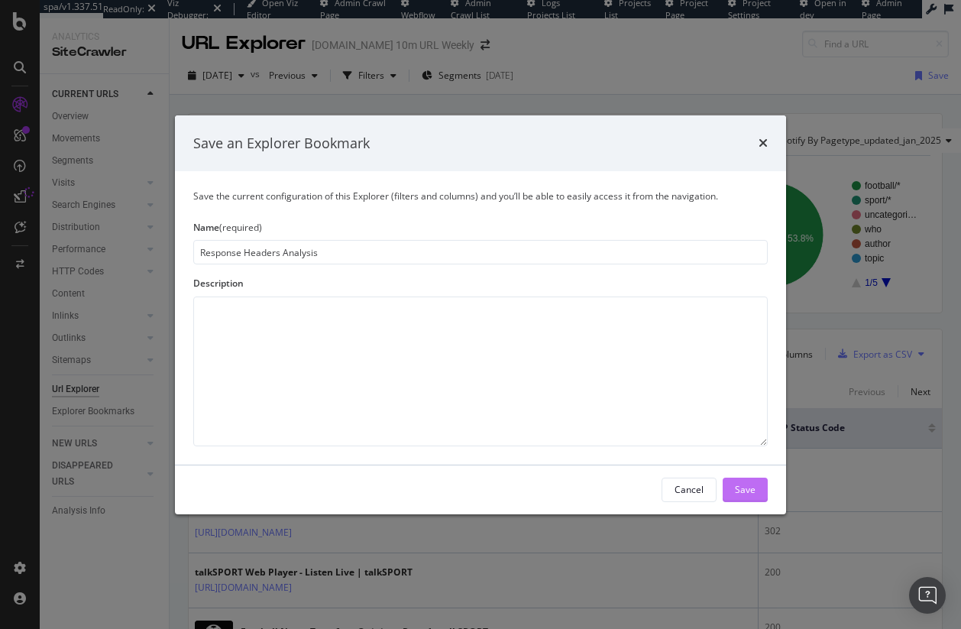
type input "Response Headers Analysis"
click at [730, 490] on button "Save" at bounding box center [745, 490] width 45 height 24
